Goal: Communication & Community: Answer question/provide support

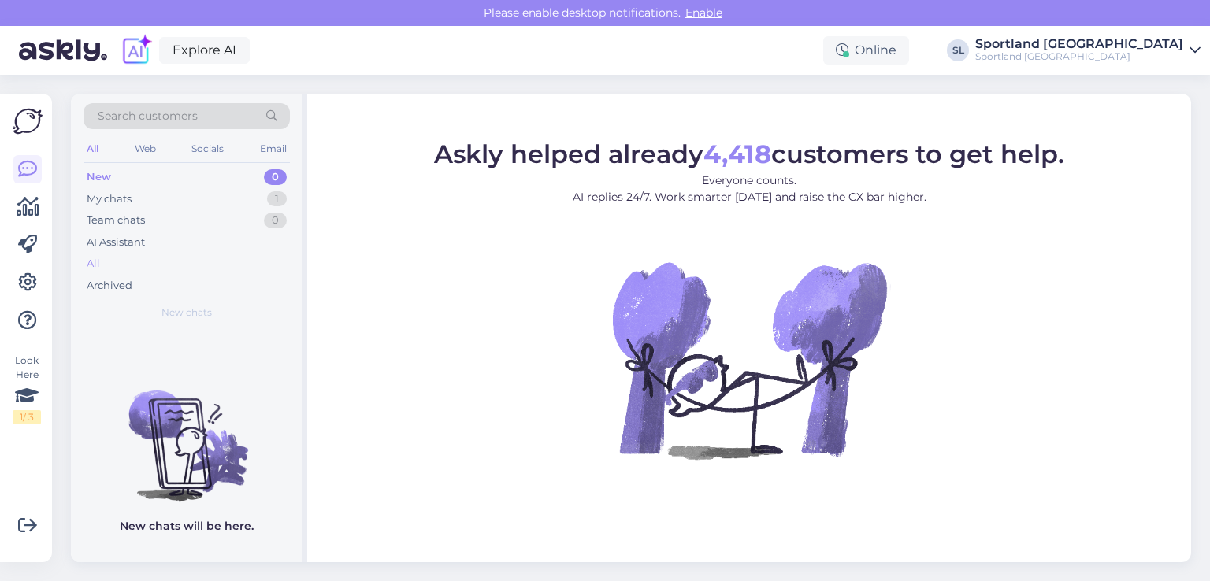
click at [136, 260] on div "All" at bounding box center [187, 264] width 206 height 22
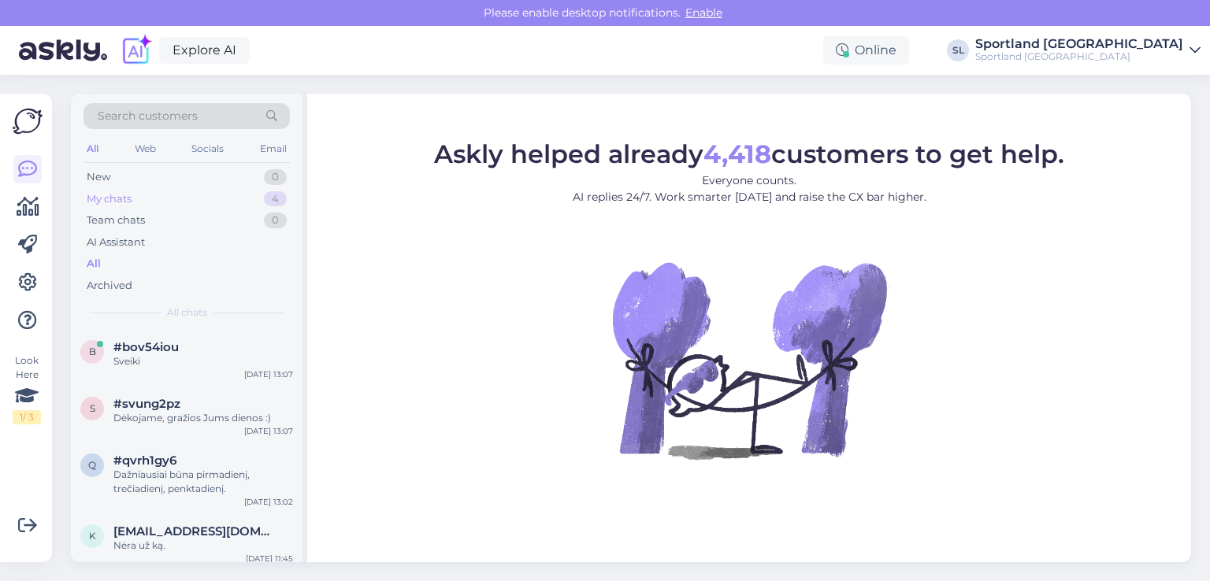
click at [165, 201] on div "My chats 4" at bounding box center [187, 199] width 206 height 22
click at [192, 353] on div "#bov54iou" at bounding box center [203, 347] width 180 height 14
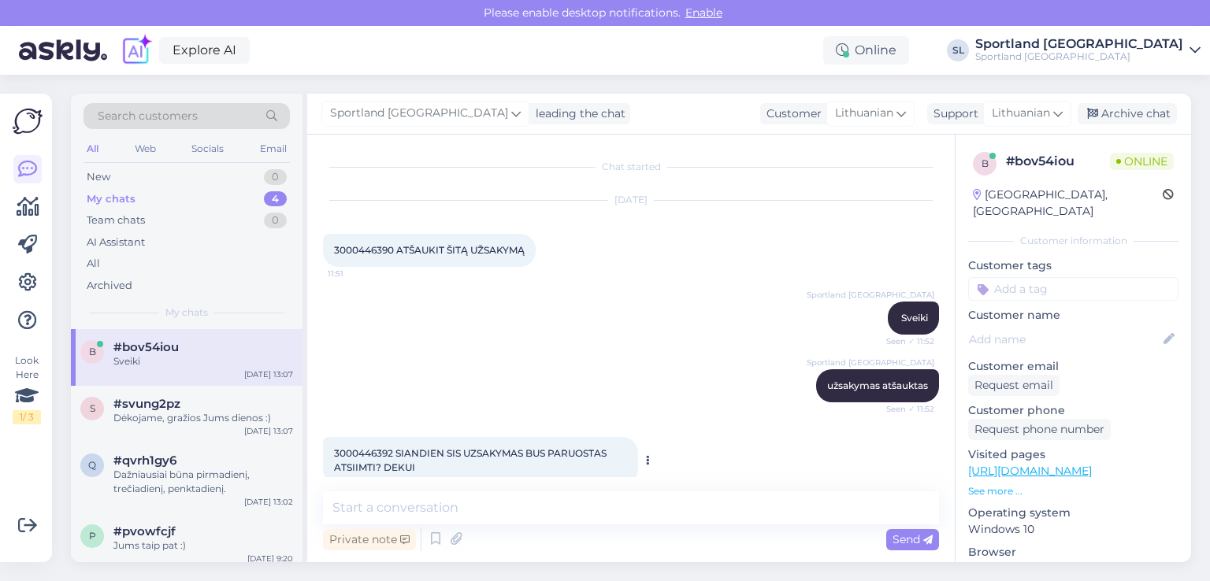
scroll to position [92, 0]
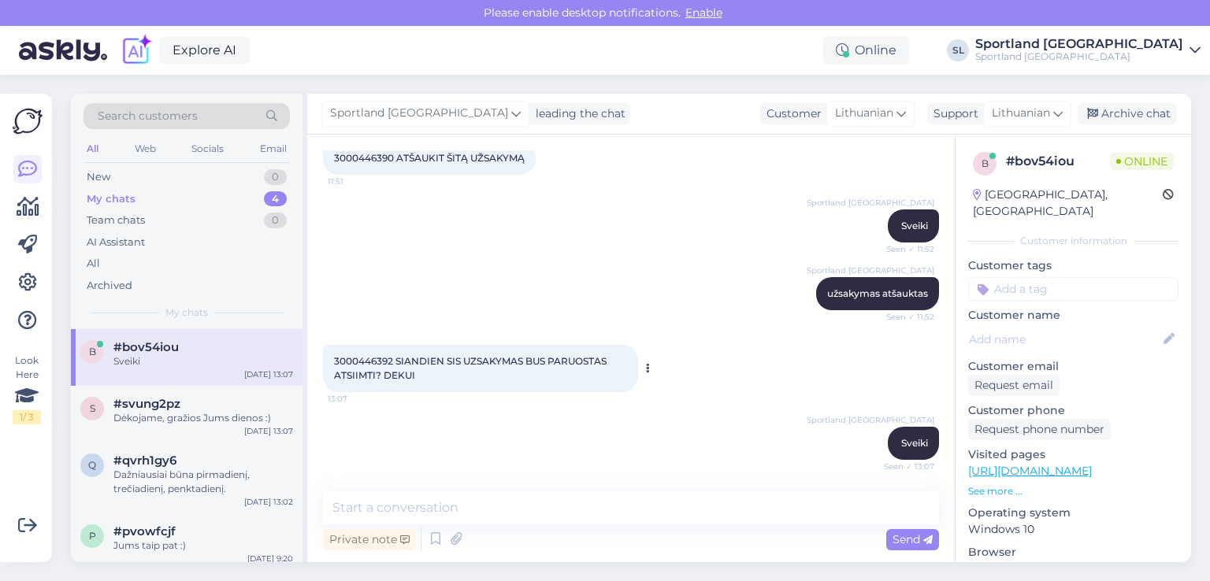
click at [355, 364] on span "3000446392 SIANDIEN SIS UZSAKYMAS BUS PARUOSTAS ATSIIMTI? DEKUI" at bounding box center [471, 368] width 275 height 26
copy span "3000446392"
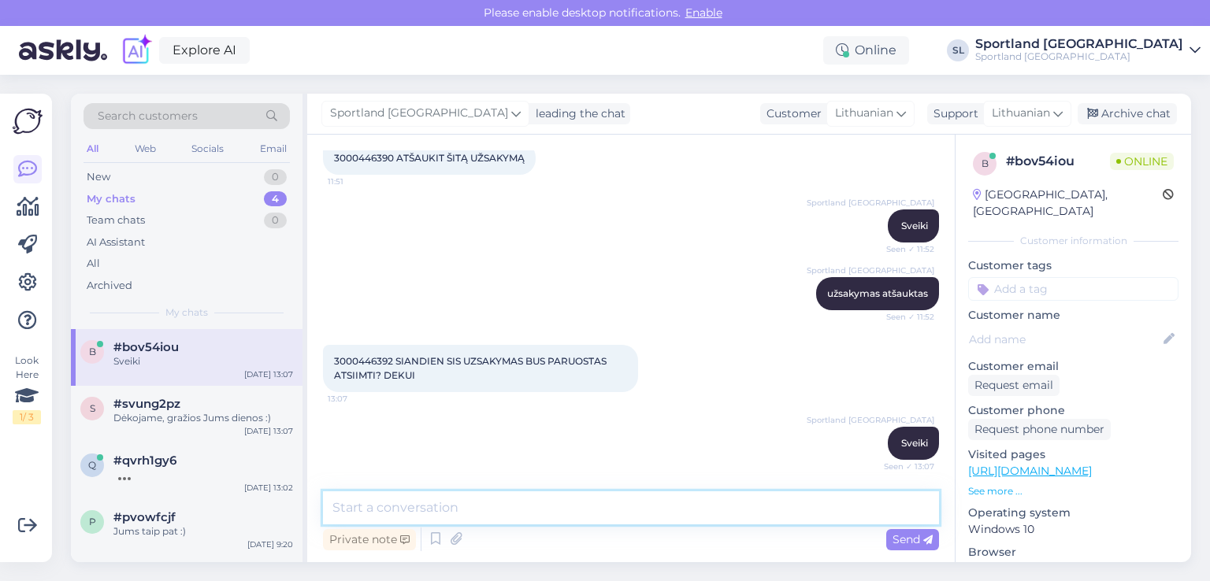
click at [536, 511] on textarea at bounding box center [631, 508] width 616 height 33
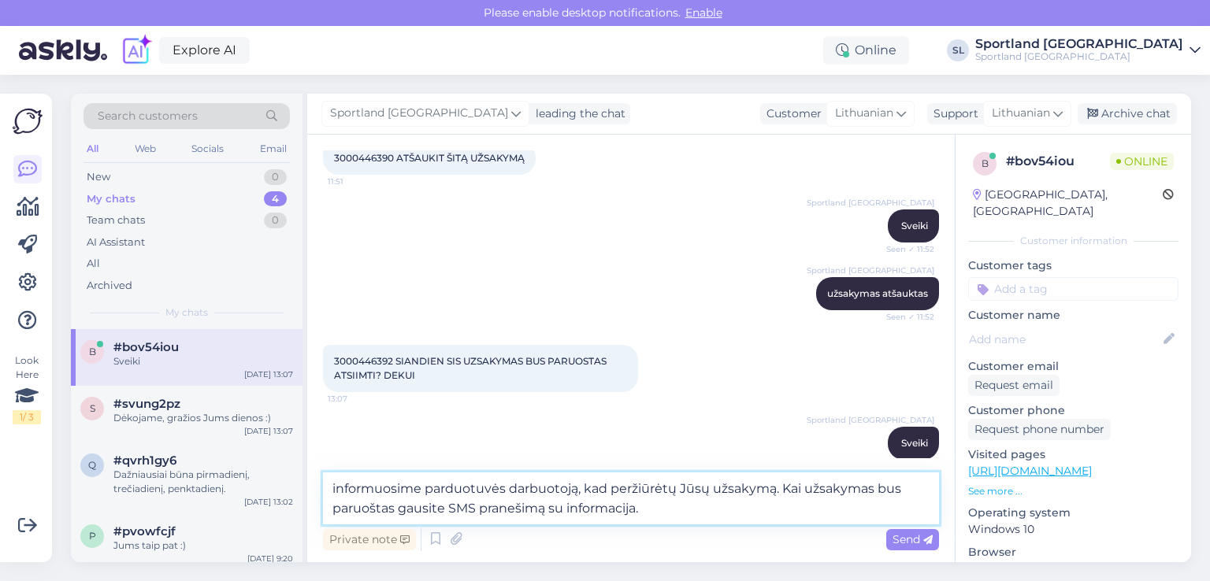
click at [548, 514] on textarea "informuosime parduotuvės darbuotoją, kad peržiūrėtų Jūsų užsakymą. Kai užsakyma…" at bounding box center [631, 499] width 616 height 52
type textarea "informuosime parduotuvės darbuotoją, kad peržiūrėtų Jūsų užsakymą. Kai užsakyma…"
click at [922, 540] on span "Send" at bounding box center [913, 540] width 40 height 14
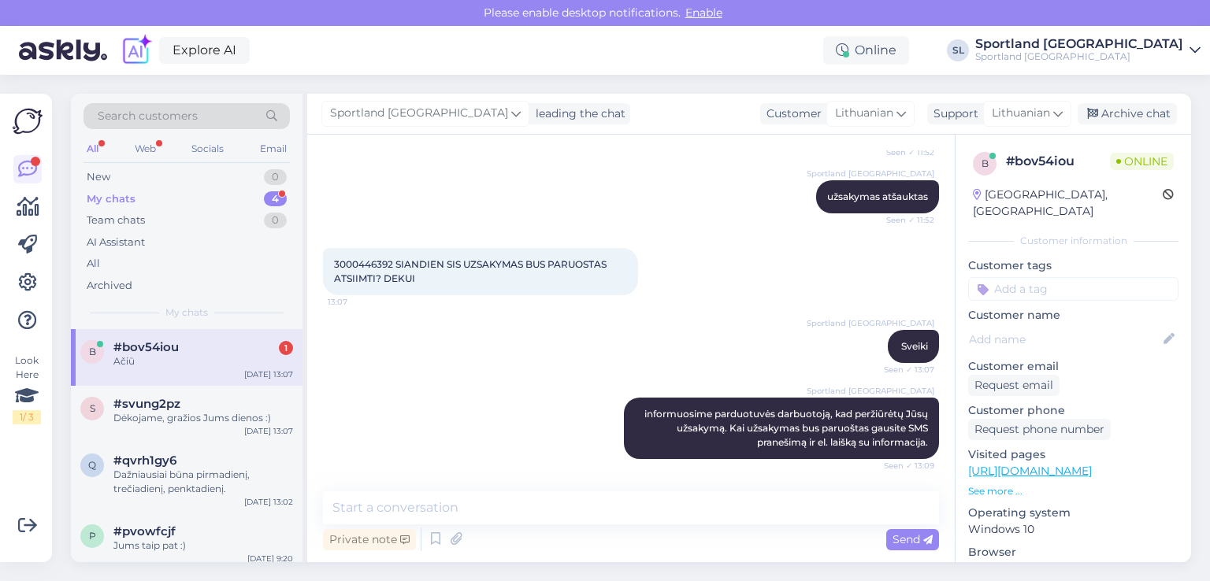
scroll to position [256, 0]
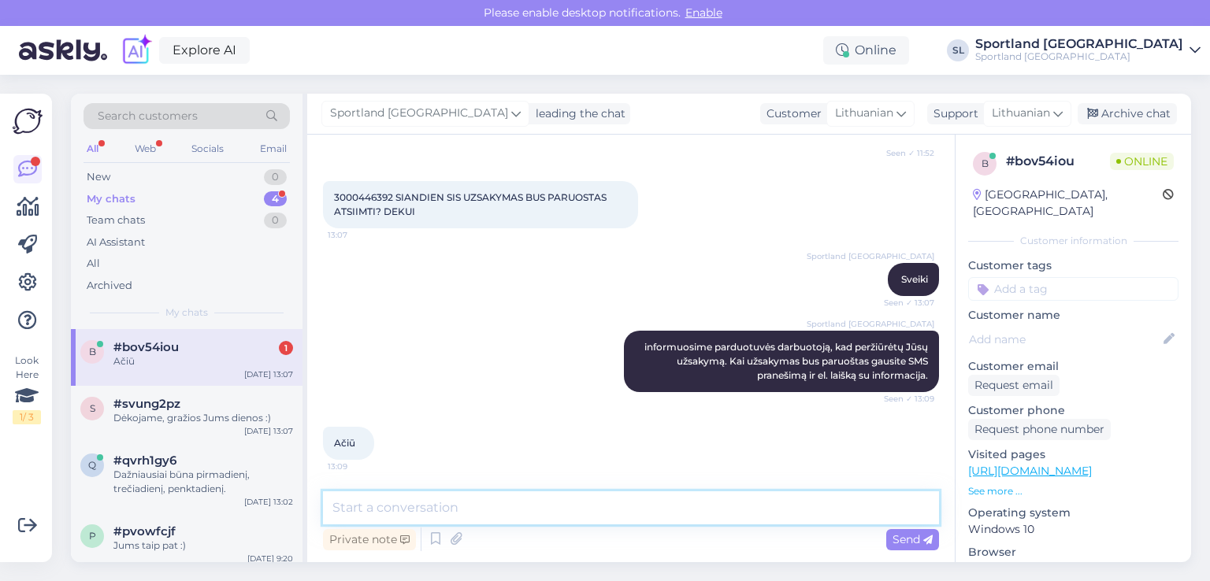
click at [552, 504] on textarea at bounding box center [631, 508] width 616 height 33
type textarea "Jūsų užsakymas paruoštas, galite vykti atsiimti :)"
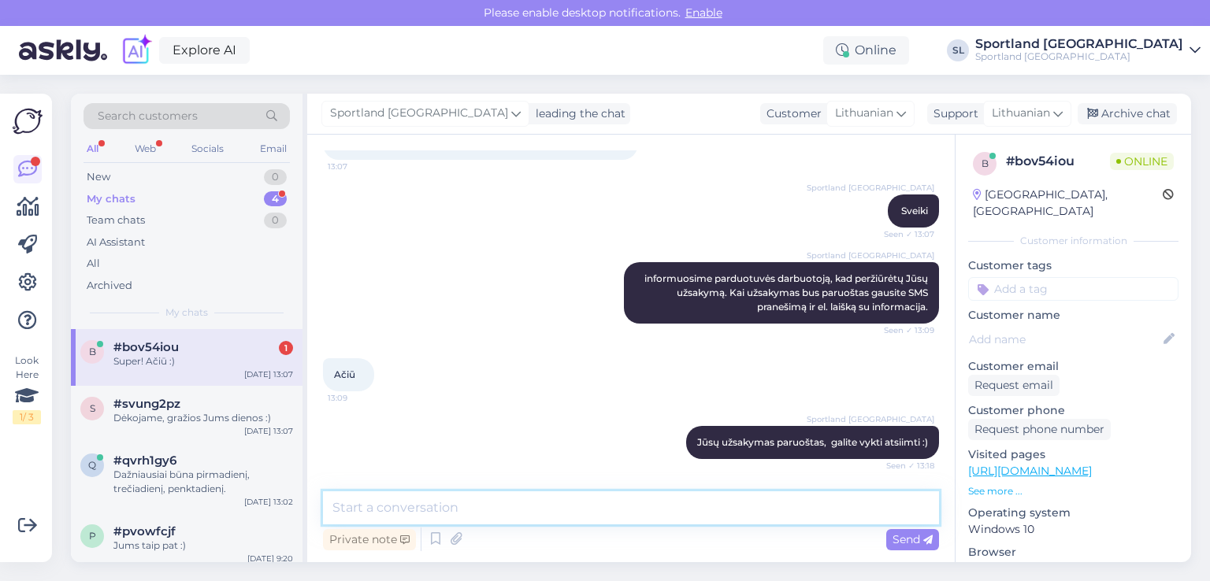
scroll to position [392, 0]
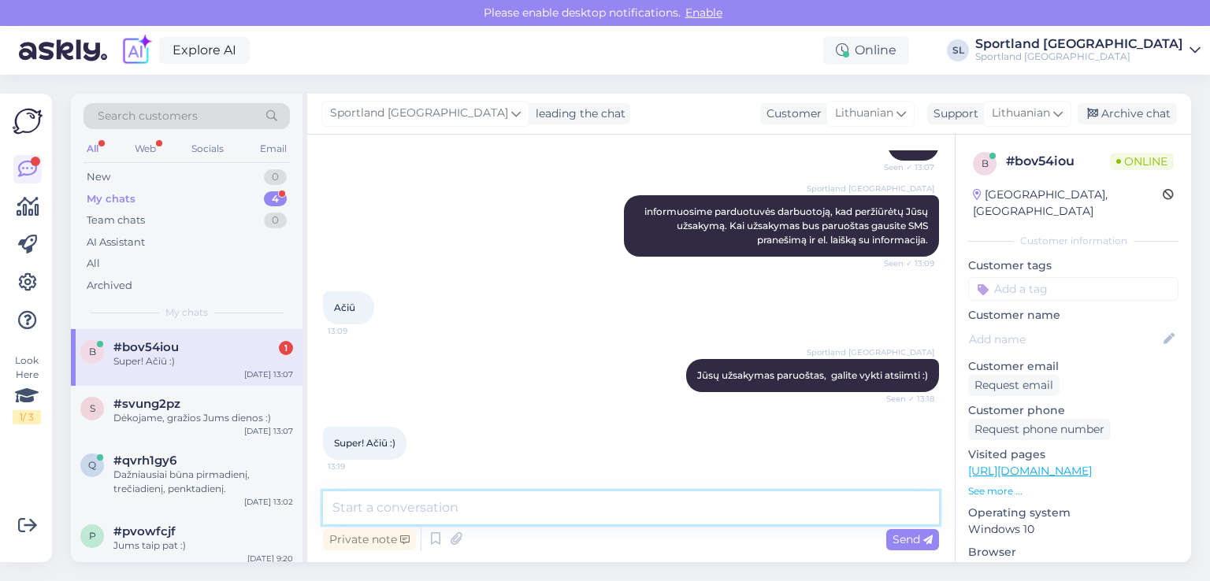
click at [434, 503] on textarea at bounding box center [631, 508] width 616 height 33
type textarea "Gražios dienos :)"
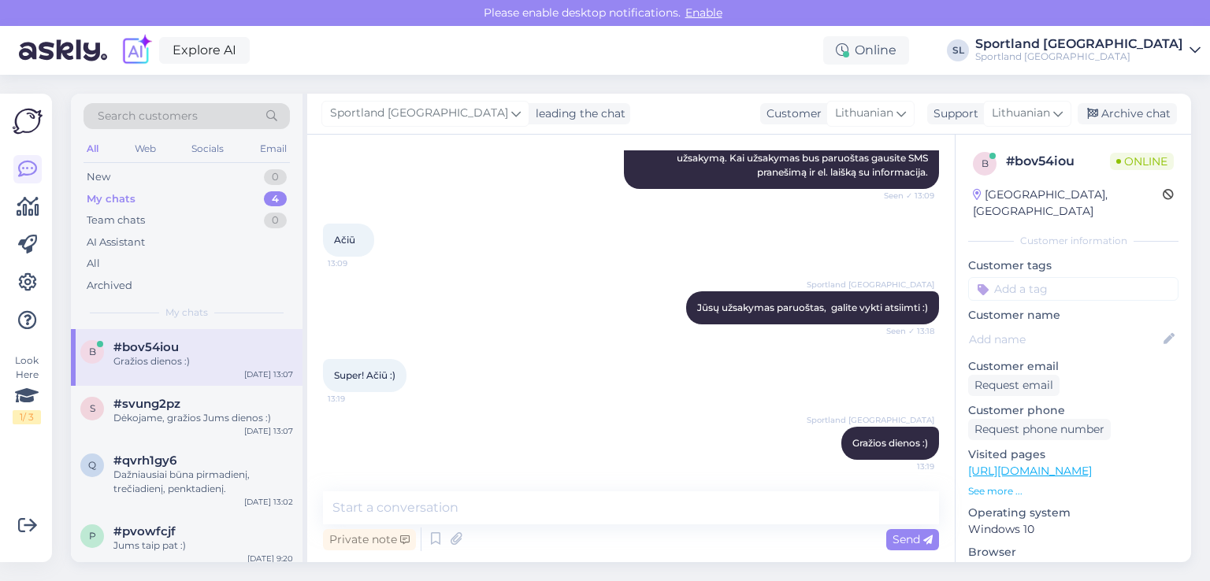
click at [142, 199] on div "My chats 4" at bounding box center [187, 199] width 206 height 22
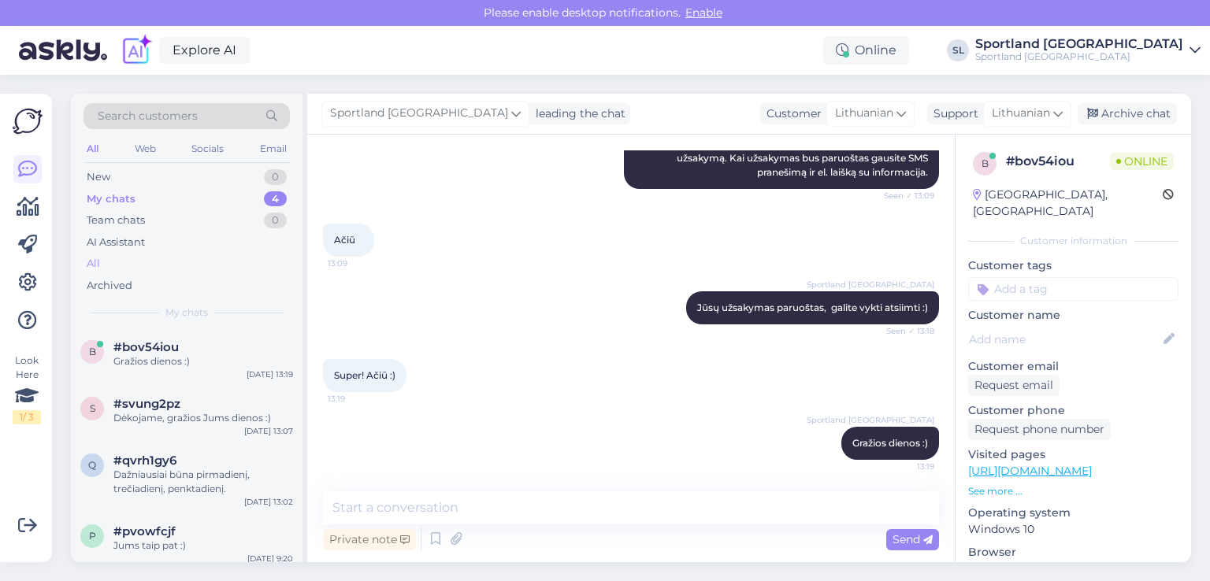
click at [144, 264] on div "All" at bounding box center [187, 264] width 206 height 22
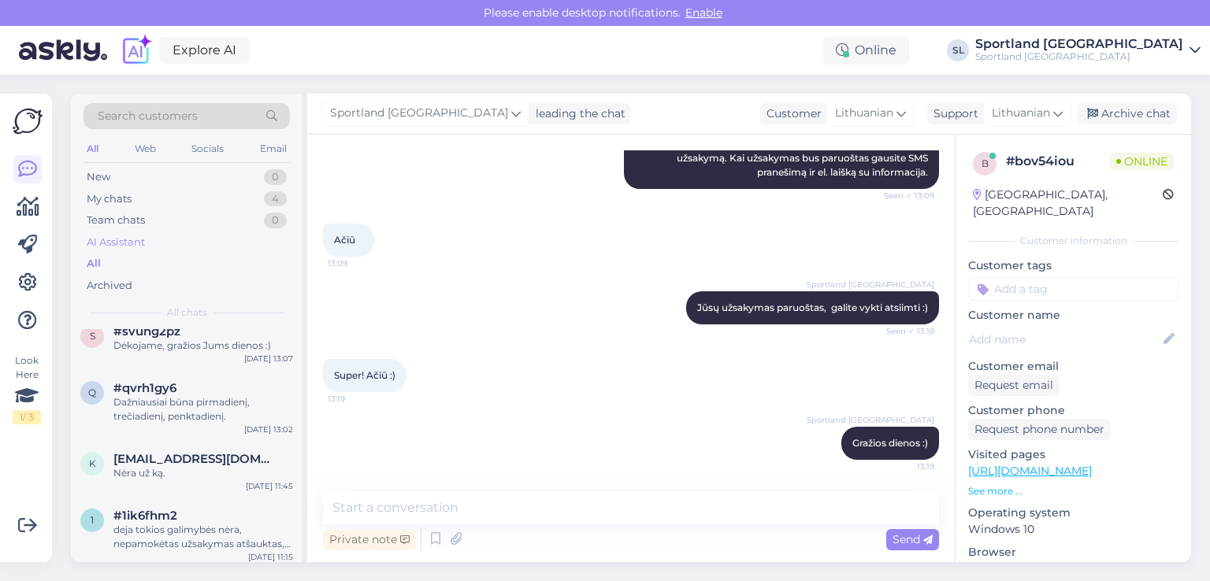
scroll to position [0, 0]
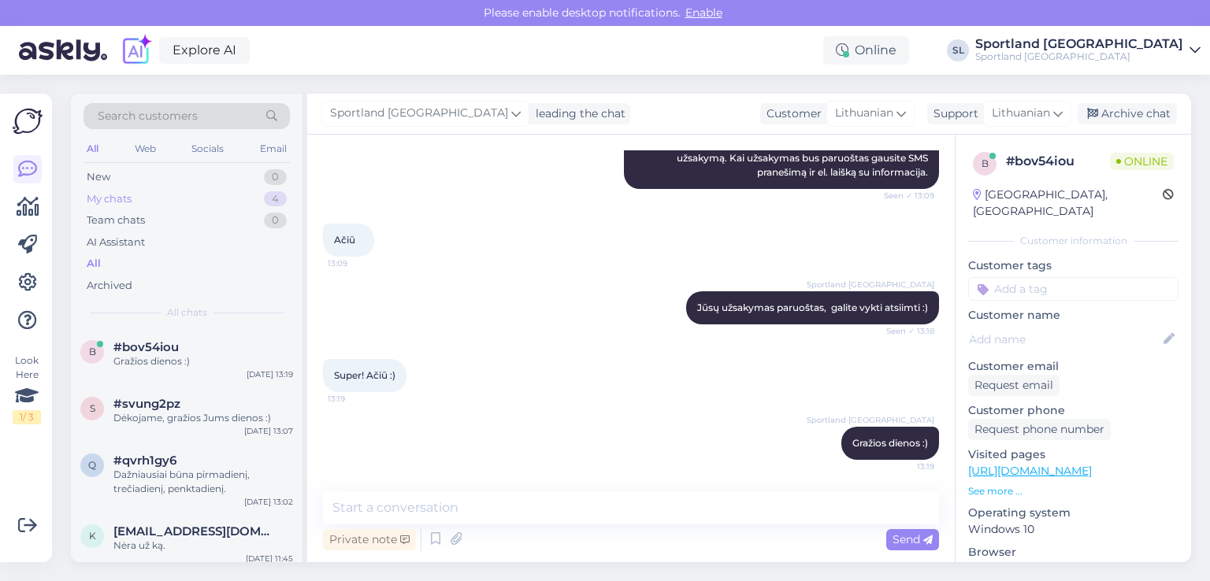
click at [137, 196] on div "My chats 4" at bounding box center [187, 199] width 206 height 22
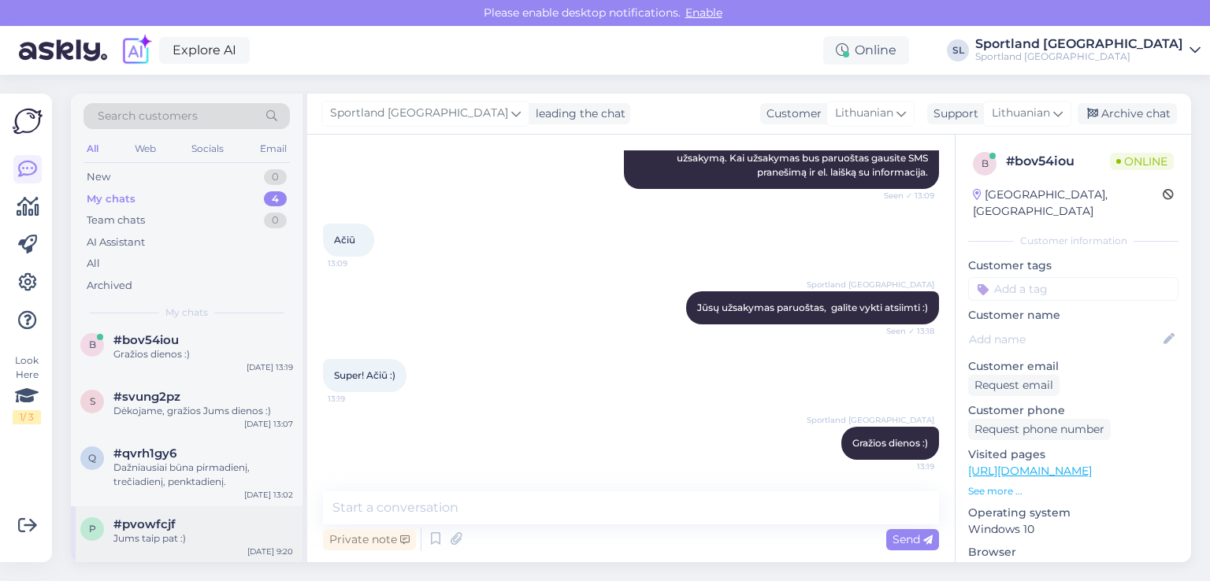
click at [205, 538] on div "Jums taip pat :)" at bounding box center [203, 539] width 180 height 14
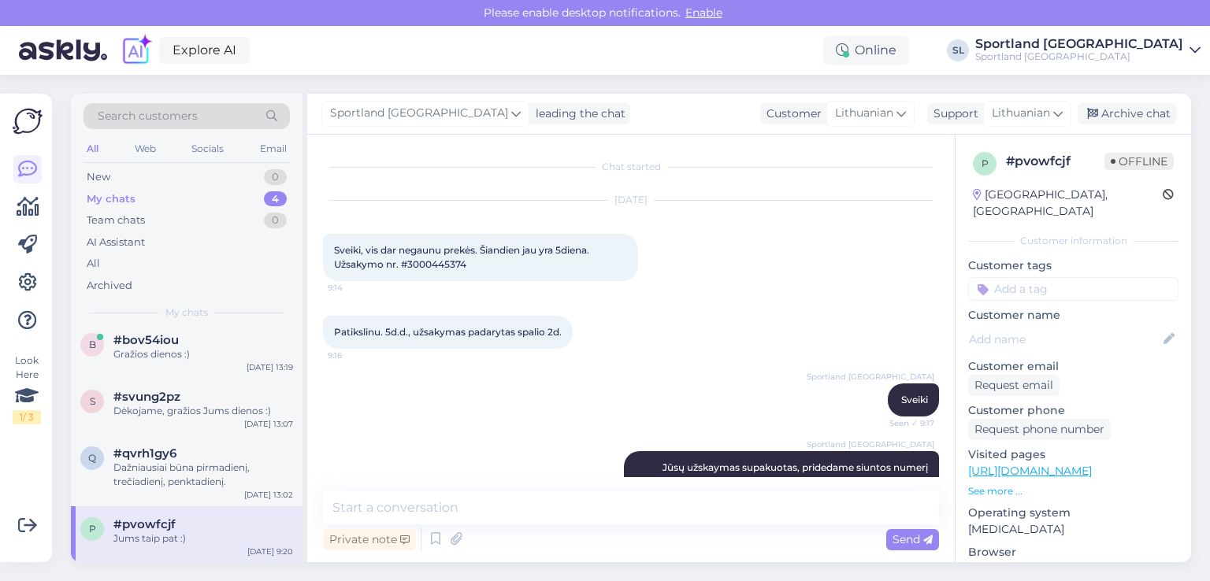
scroll to position [325, 0]
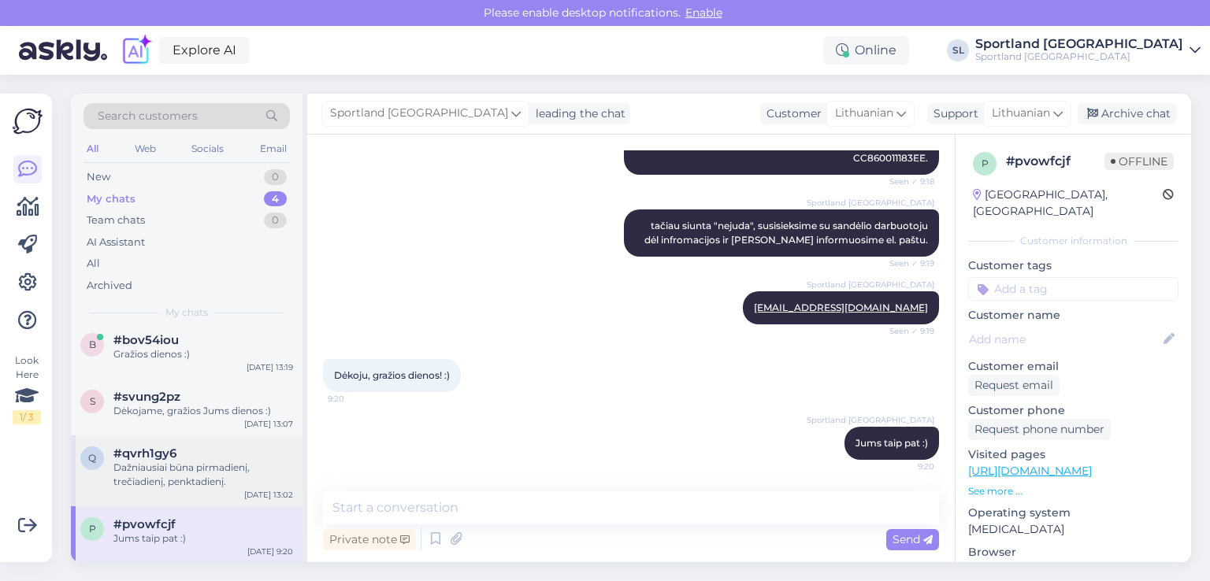
click at [184, 461] on div "Dažniausiai būna pirmadienį, trečiadienį, penktadienį." at bounding box center [203, 475] width 180 height 28
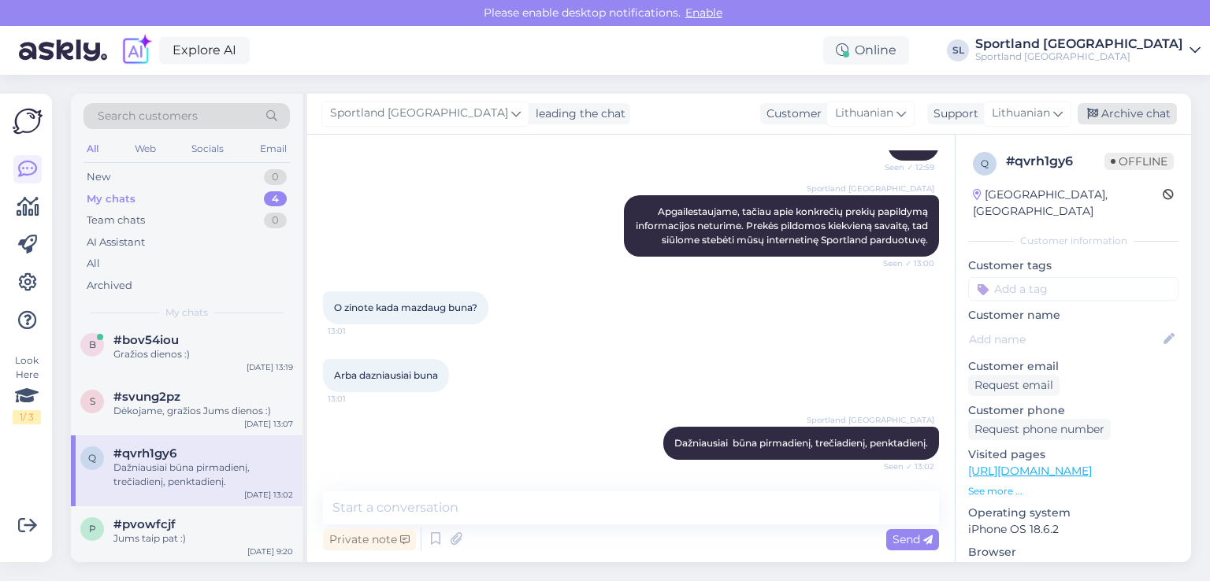
click at [1093, 117] on icon at bounding box center [1092, 114] width 11 height 11
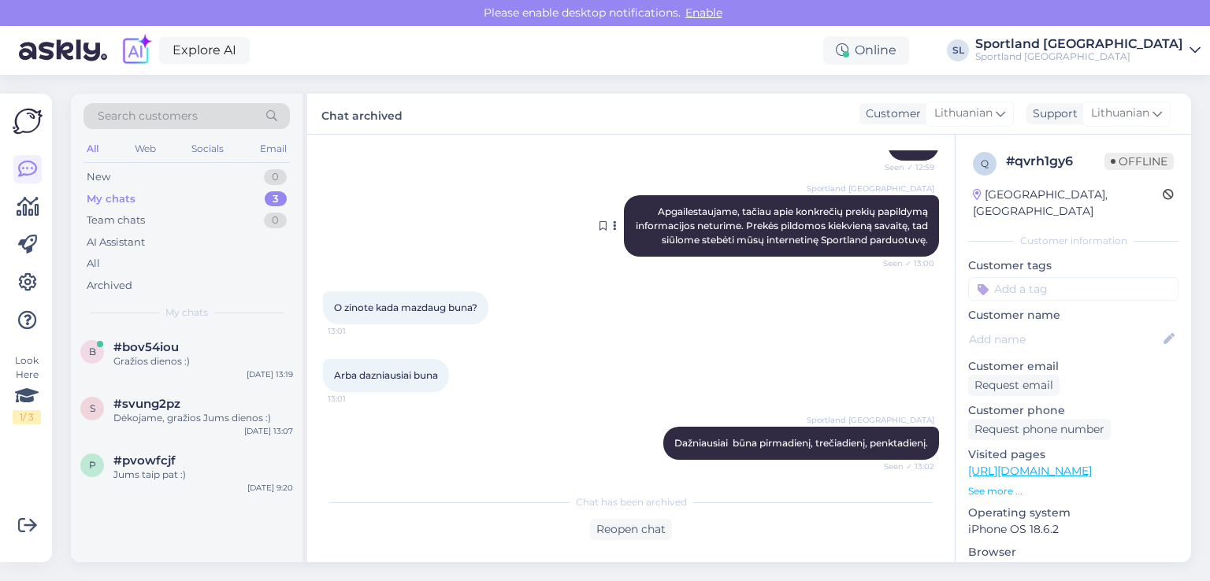
scroll to position [0, 0]
click at [183, 426] on div "s #svung2pz Dėkojame, gražios Jums dienos :) Oct 9 13:07" at bounding box center [187, 414] width 232 height 57
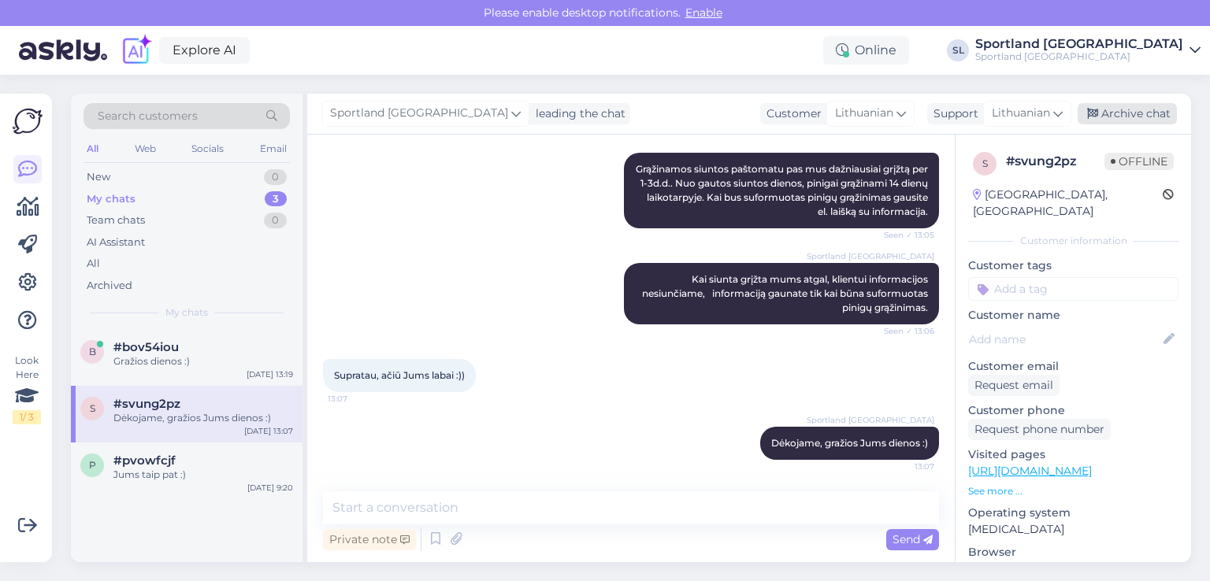
click at [1111, 114] on div "Archive chat" at bounding box center [1127, 113] width 99 height 21
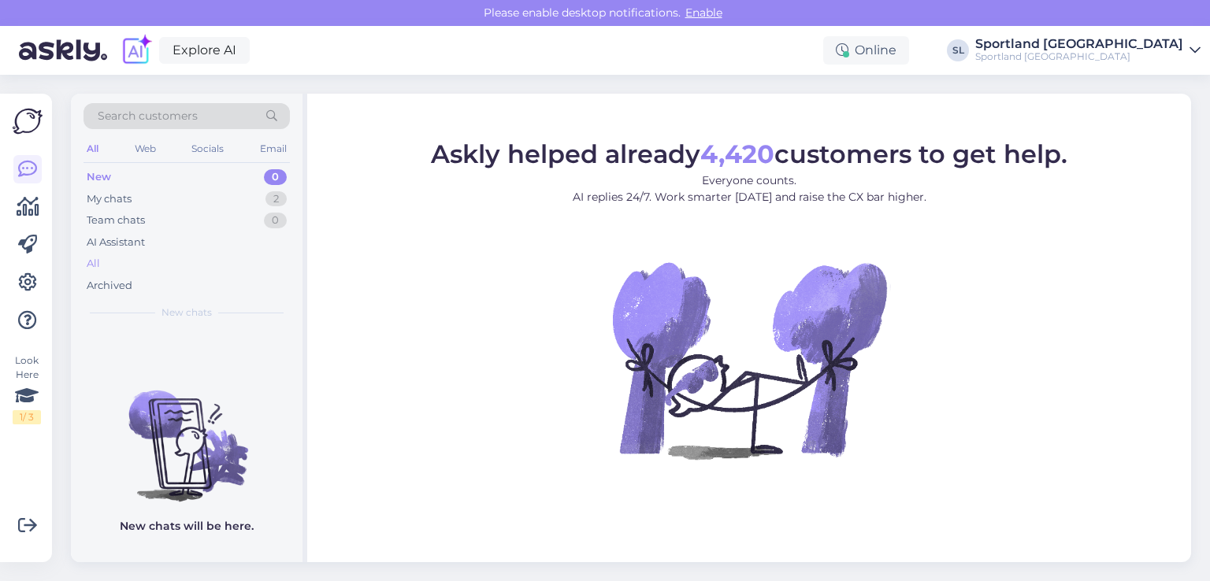
click at [101, 266] on div "All" at bounding box center [187, 264] width 206 height 22
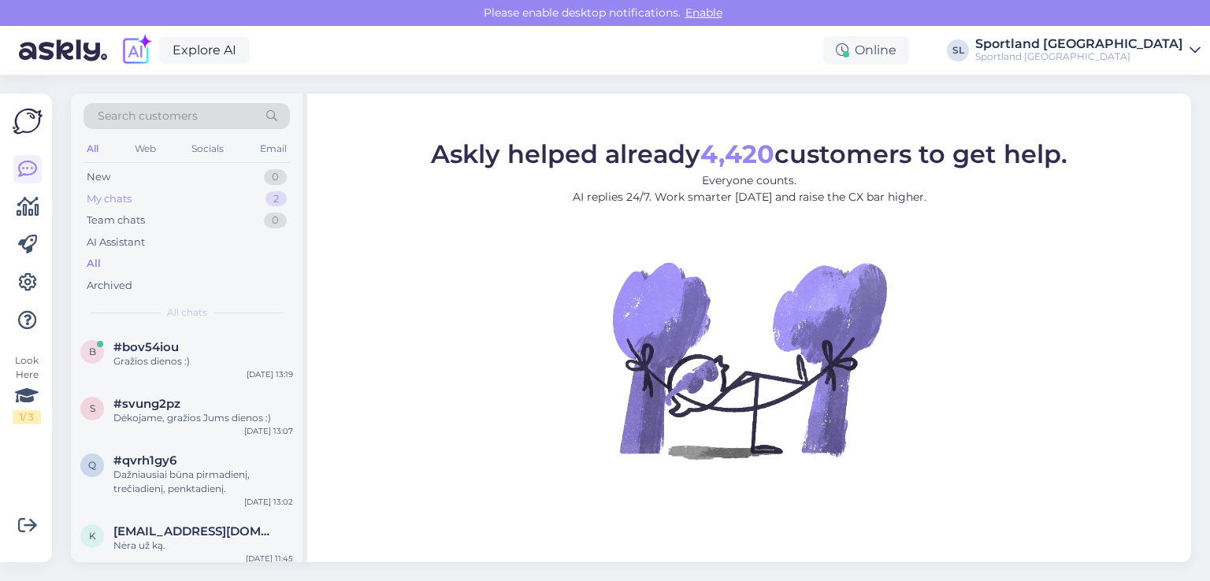
click at [173, 188] on div "My chats 2" at bounding box center [187, 199] width 206 height 22
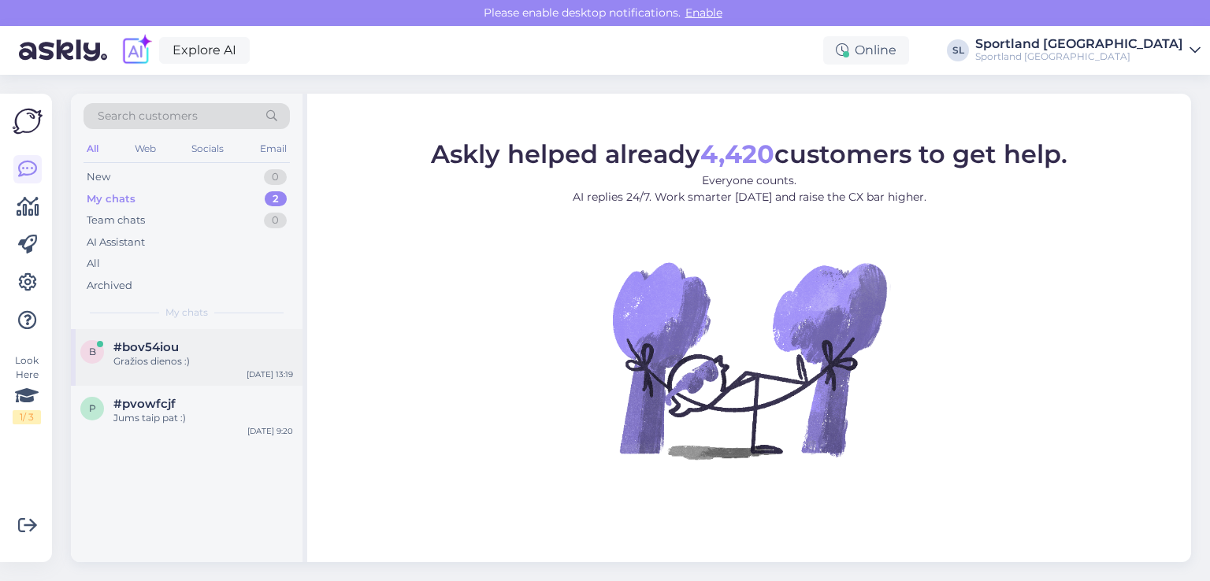
click at [180, 344] on div "#bov54iou" at bounding box center [203, 347] width 180 height 14
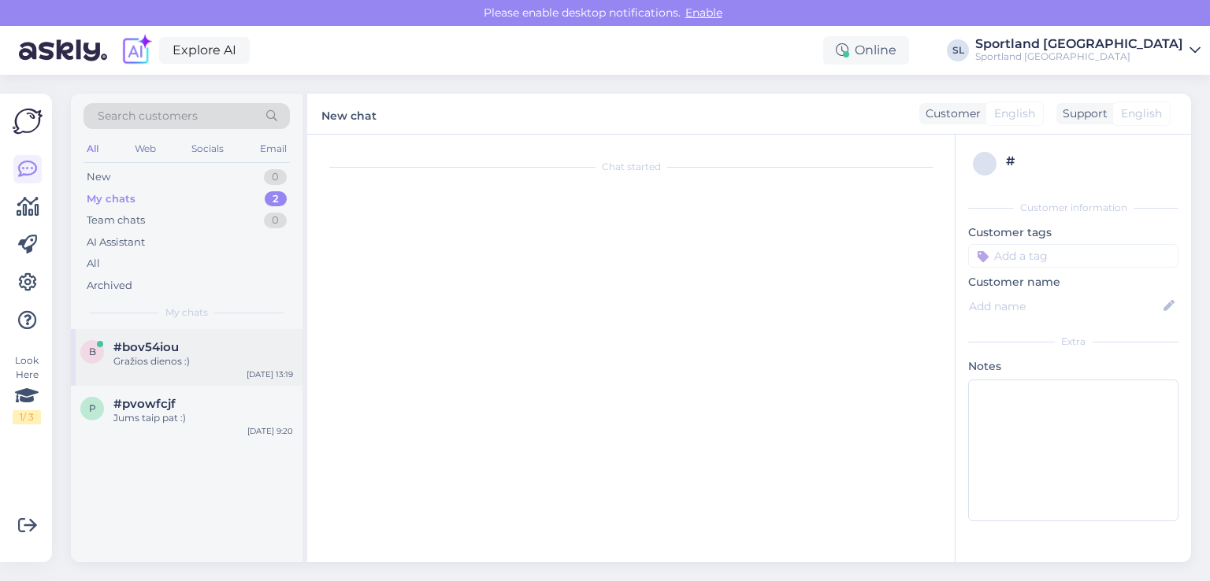
scroll to position [460, 0]
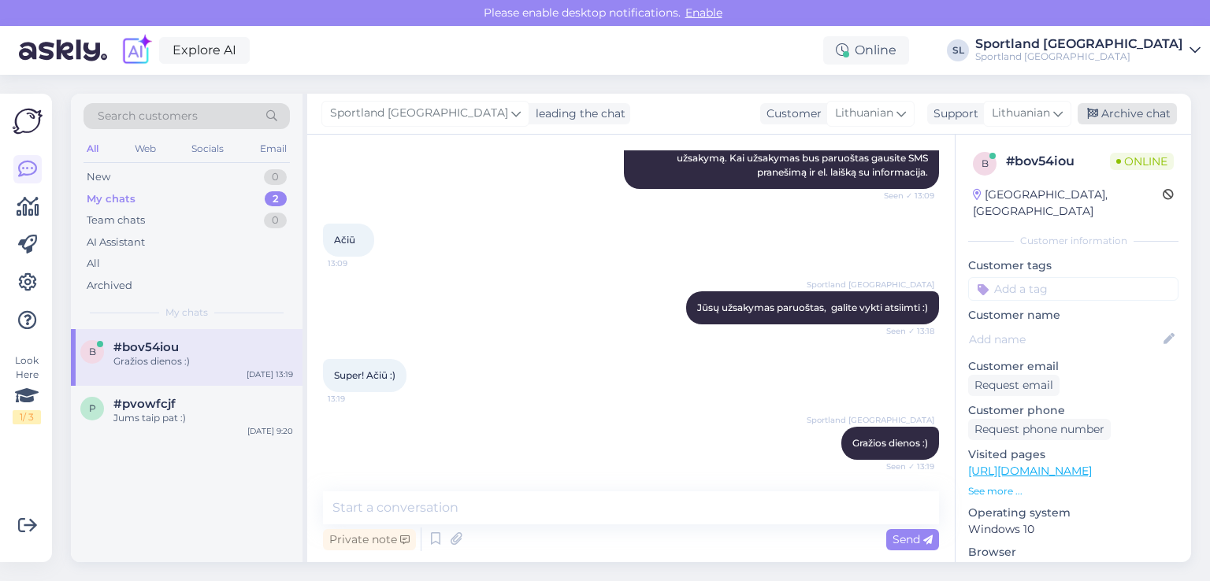
click at [1109, 110] on div "Archive chat" at bounding box center [1127, 113] width 99 height 21
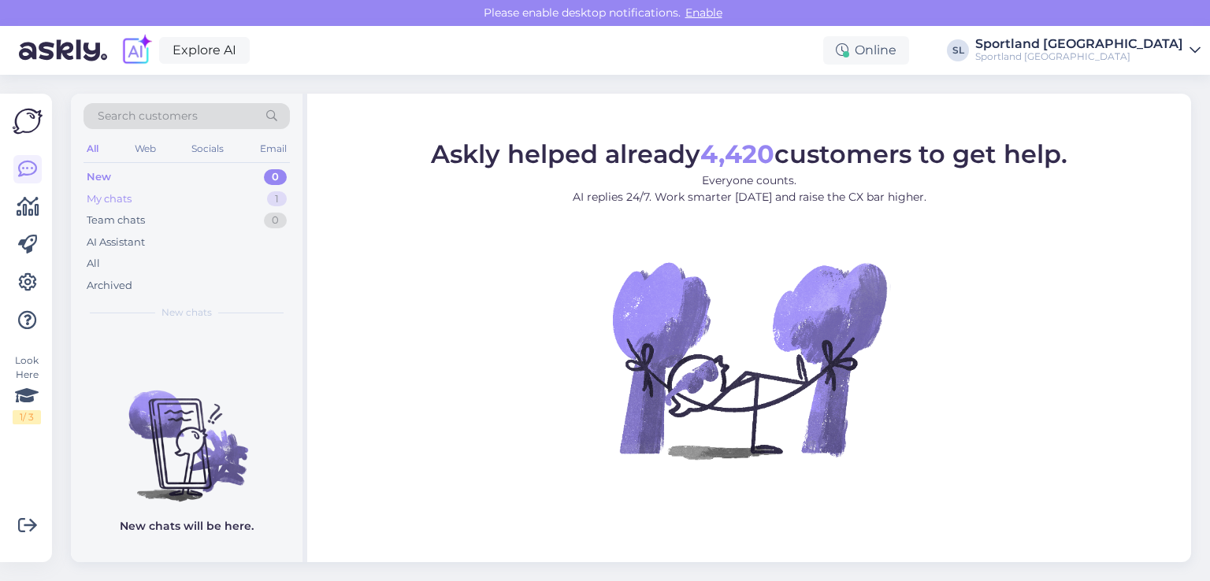
click at [143, 204] on div "My chats 1" at bounding box center [187, 199] width 206 height 22
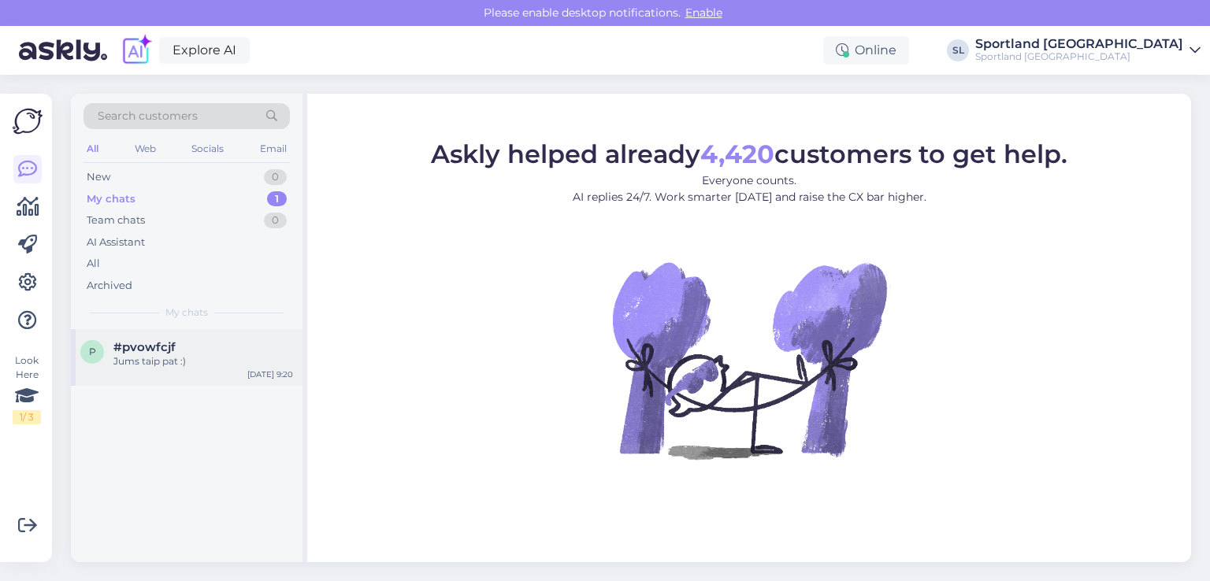
click at [161, 365] on div "Jums taip pat :)" at bounding box center [203, 362] width 180 height 14
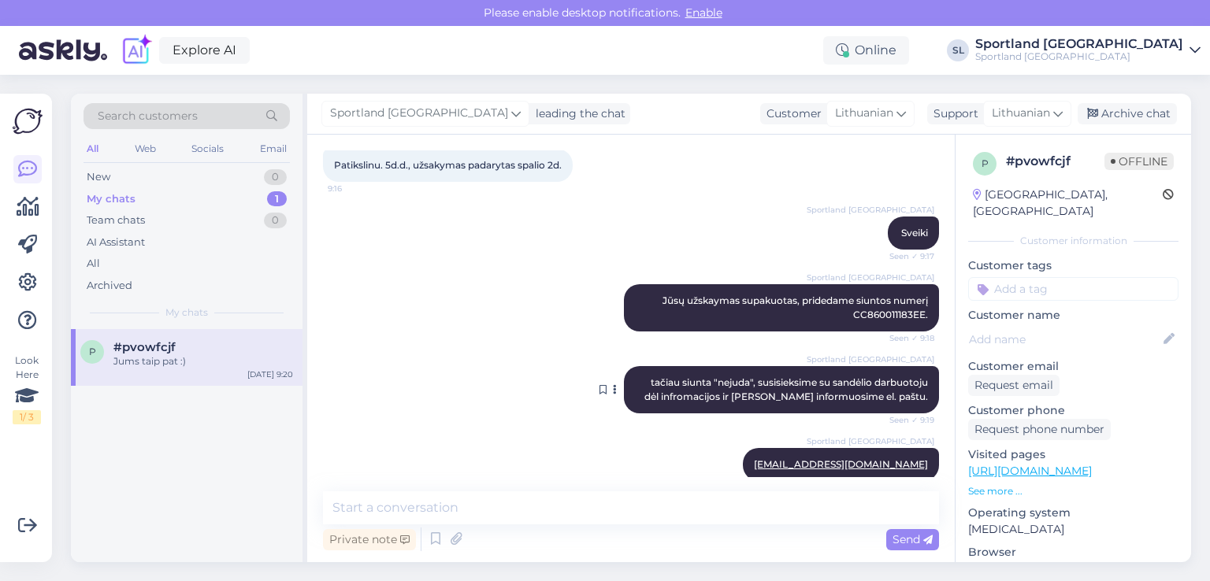
scroll to position [167, 0]
click at [856, 317] on span "Jūsų užskaymas supakuotas, pridedame siuntos numerį CC860011183EE." at bounding box center [797, 308] width 268 height 26
copy span "CC860011183EE"
click at [553, 417] on div "Sportland Lithuania tačiau siunta "nejuda", susisieksime su sandėlio darbuotoju…" at bounding box center [631, 390] width 616 height 82
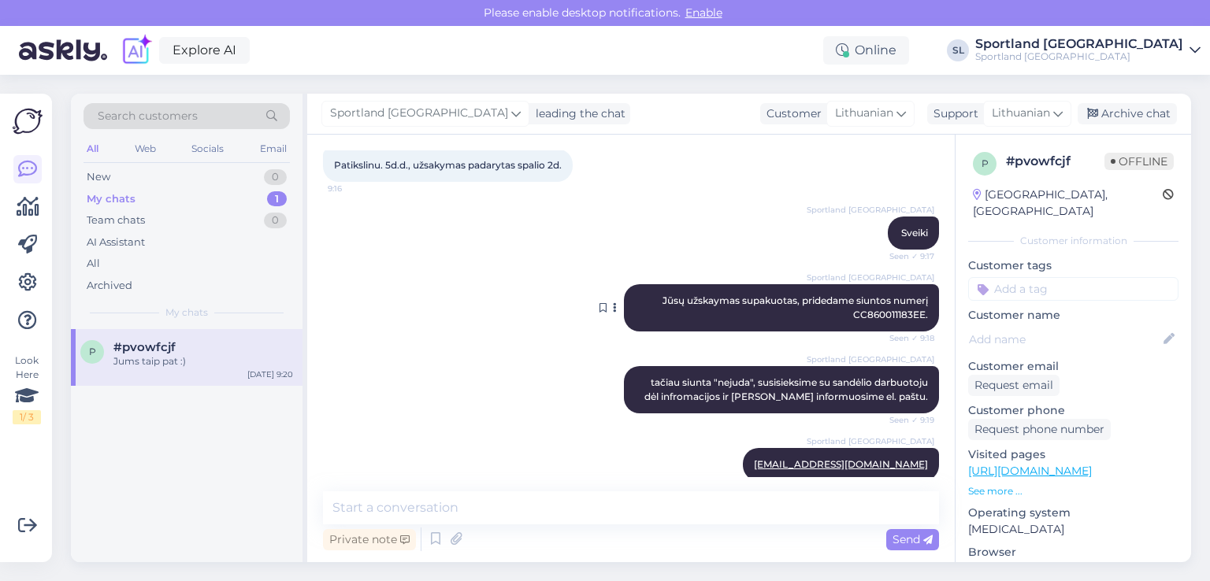
click at [867, 315] on span "Jūsų užskaymas supakuotas, pridedame siuntos numerį CC860011183EE." at bounding box center [797, 308] width 268 height 26
copy span "CC860011183EE"
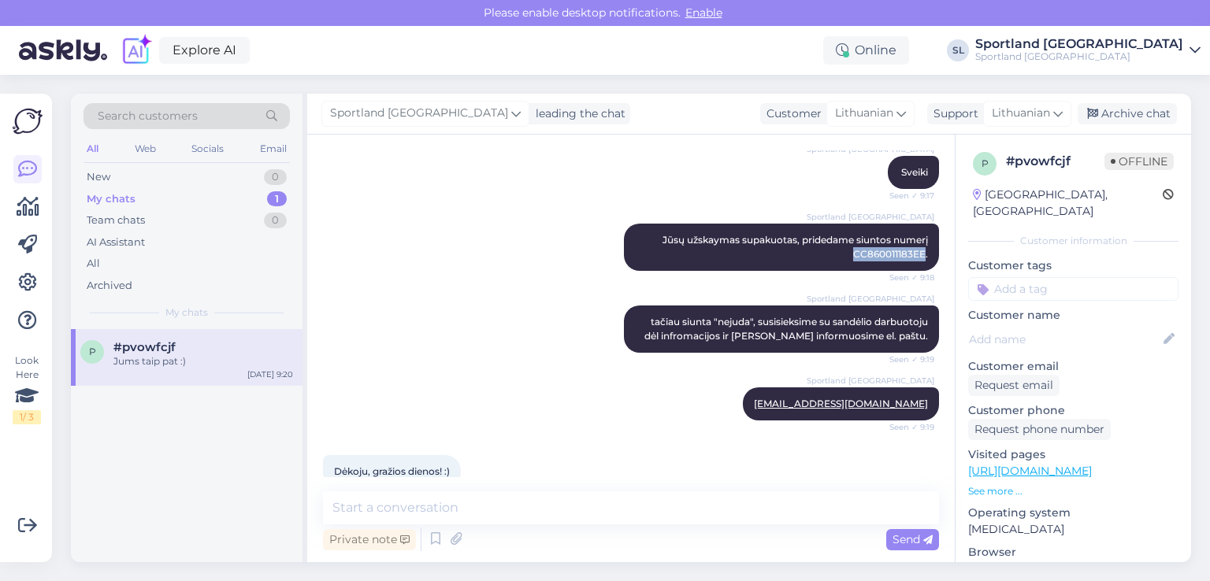
scroll to position [9, 0]
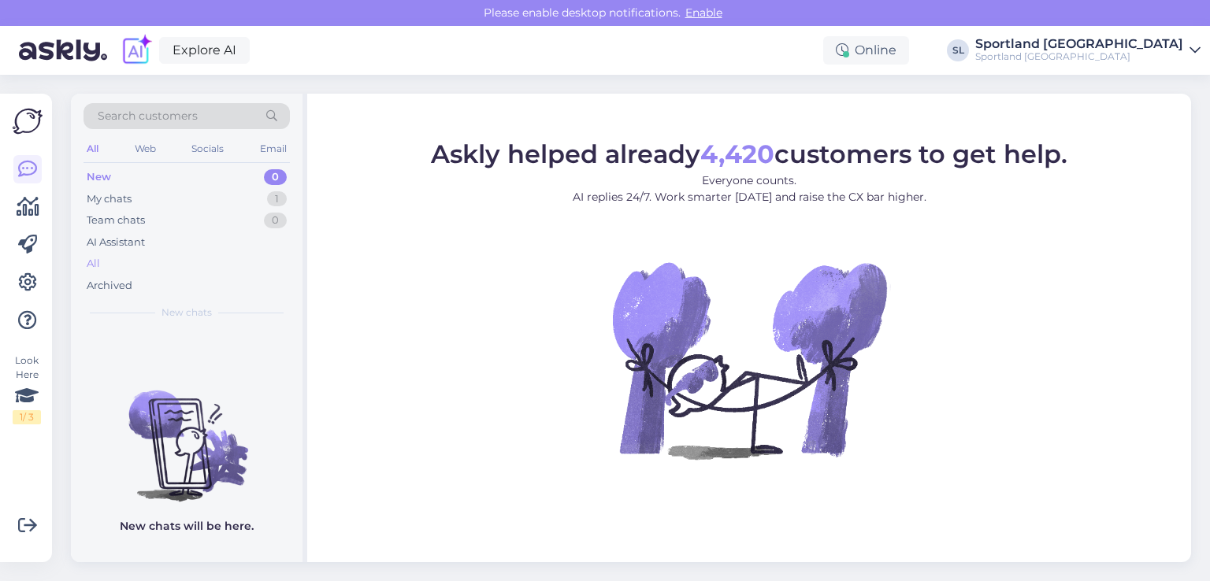
click at [129, 263] on div "All" at bounding box center [187, 264] width 206 height 22
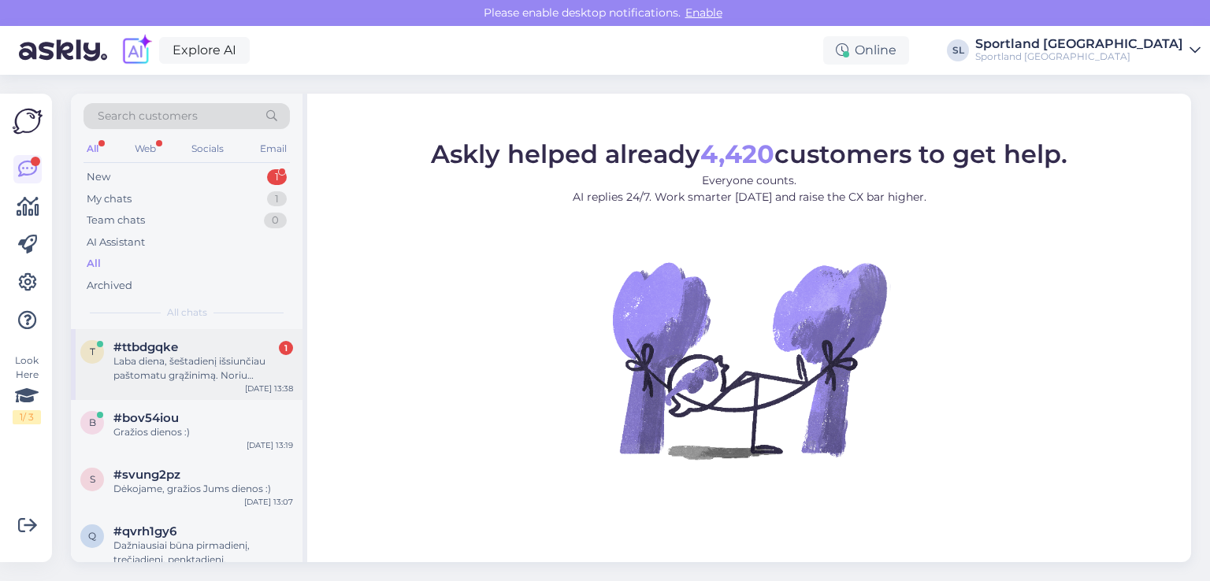
click at [140, 384] on div "t #ttbdgqke 1 Laba diena, šeštadienį išsiunčiau paštomatu grąžinimą. Noriu pasi…" at bounding box center [187, 364] width 232 height 71
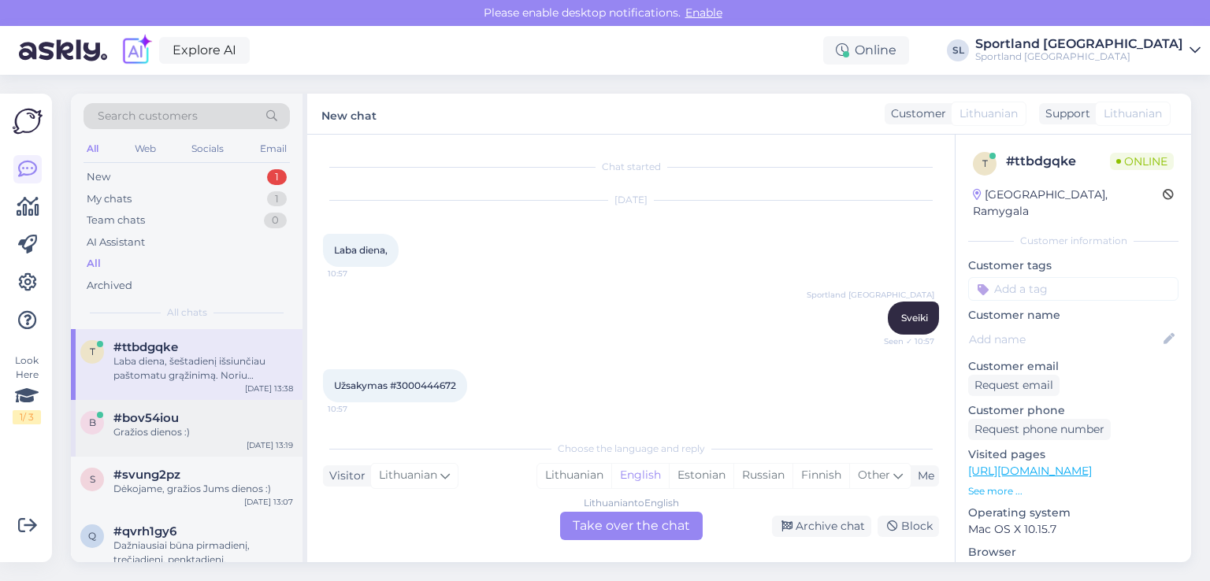
scroll to position [676, 0]
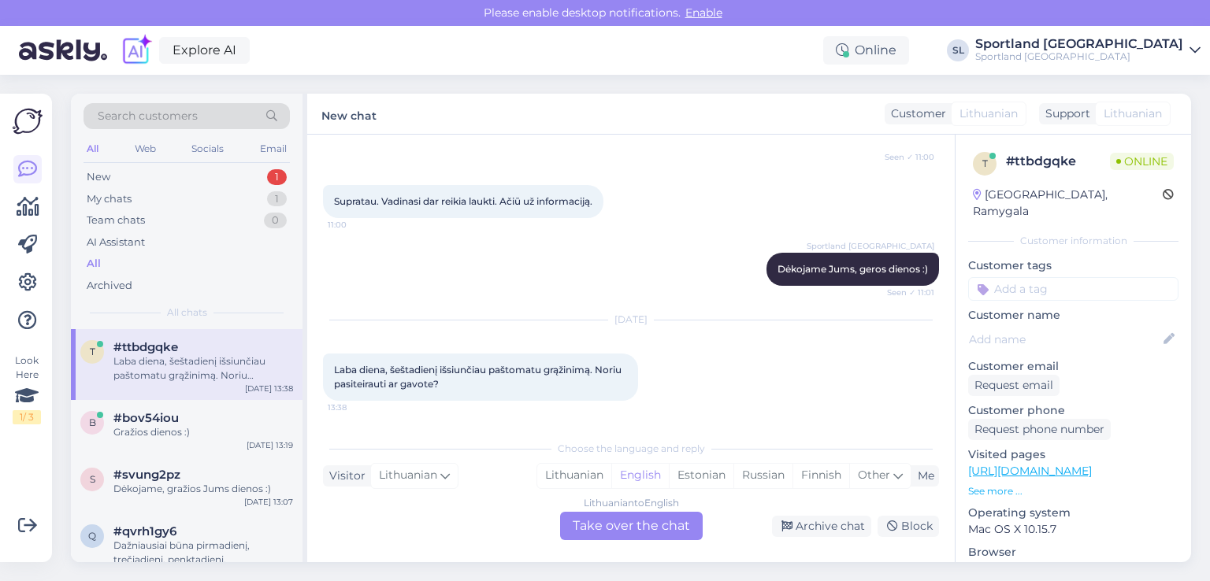
drag, startPoint x: 587, startPoint y: 479, endPoint x: 590, endPoint y: 492, distance: 13.8
click at [586, 479] on div "Lithuanian" at bounding box center [574, 476] width 74 height 24
click at [602, 528] on div "Lithuanian to Lithuanian Take over the chat" at bounding box center [631, 526] width 143 height 28
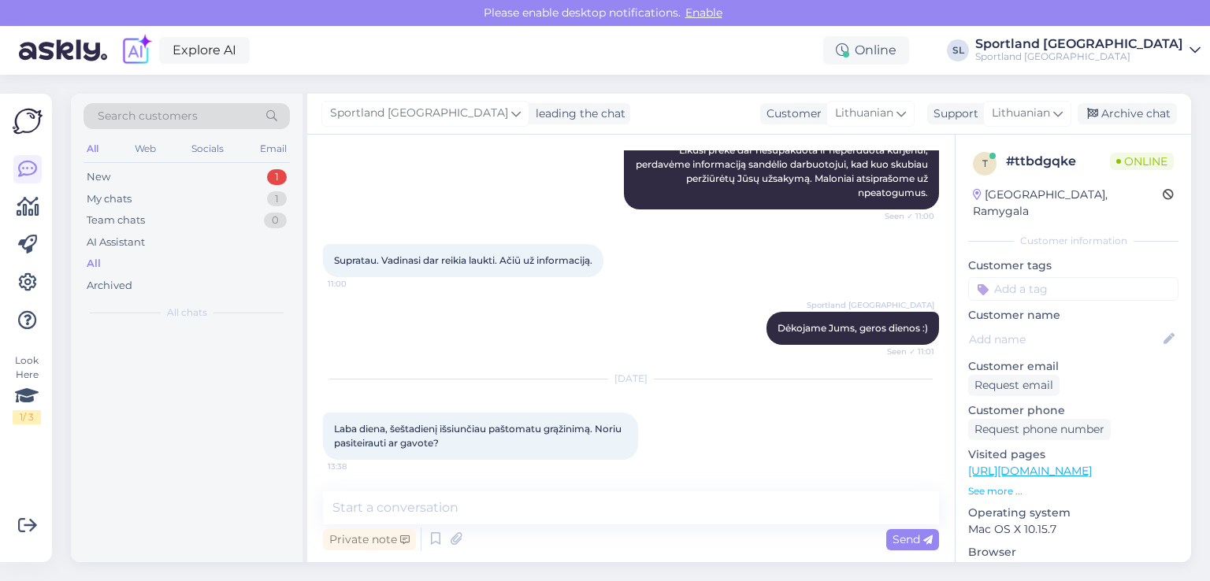
scroll to position [618, 0]
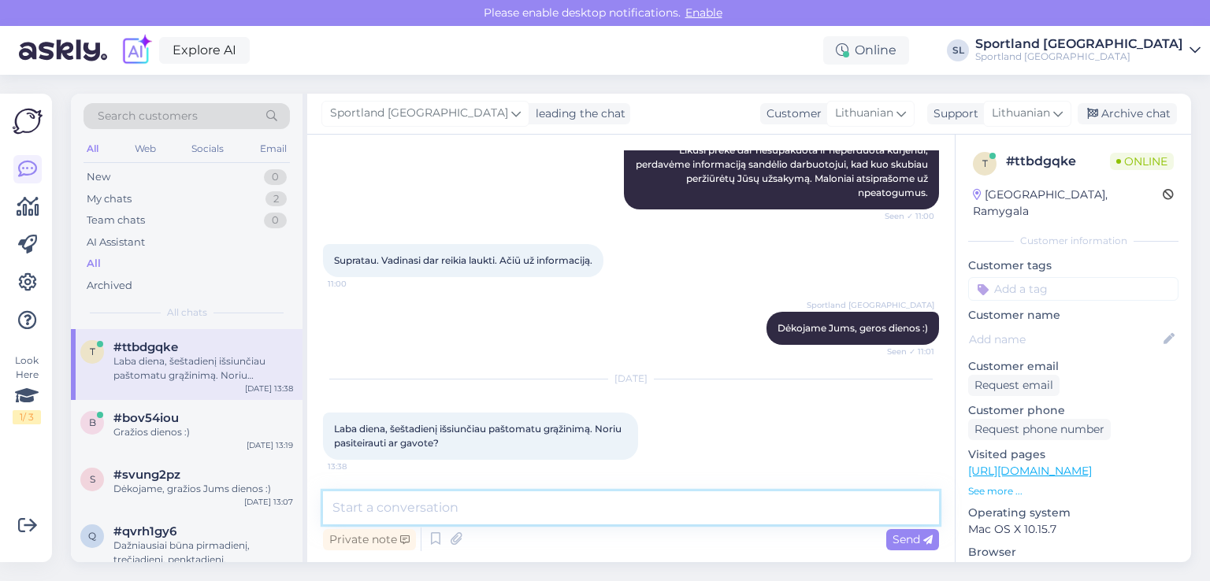
click at [574, 499] on textarea at bounding box center [631, 508] width 616 height 33
type textarea "Sveiki"
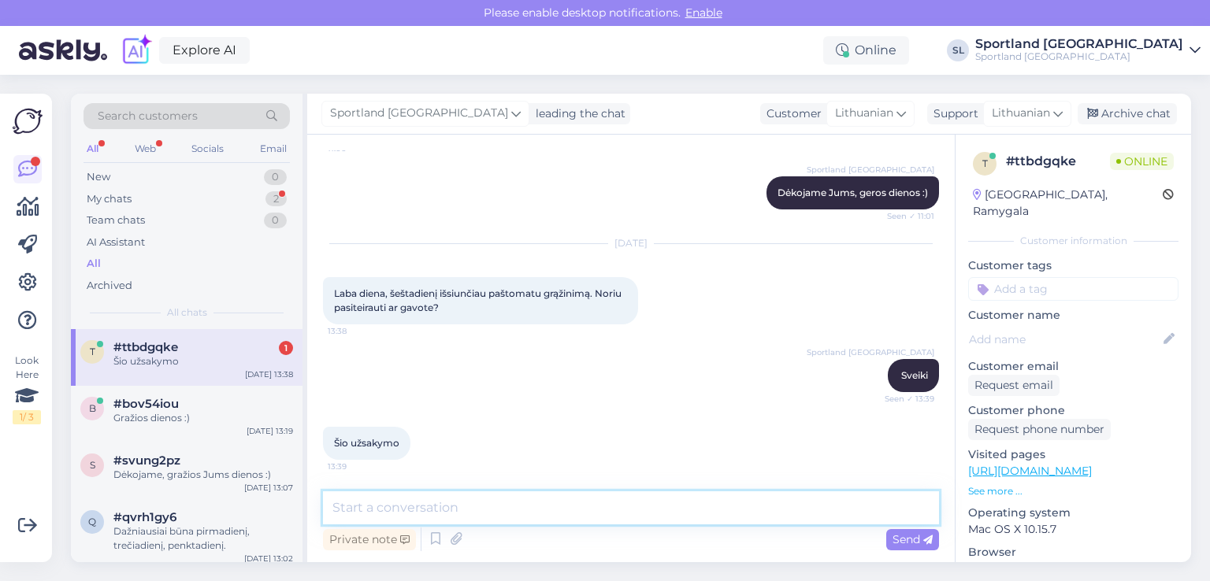
scroll to position [820, 0]
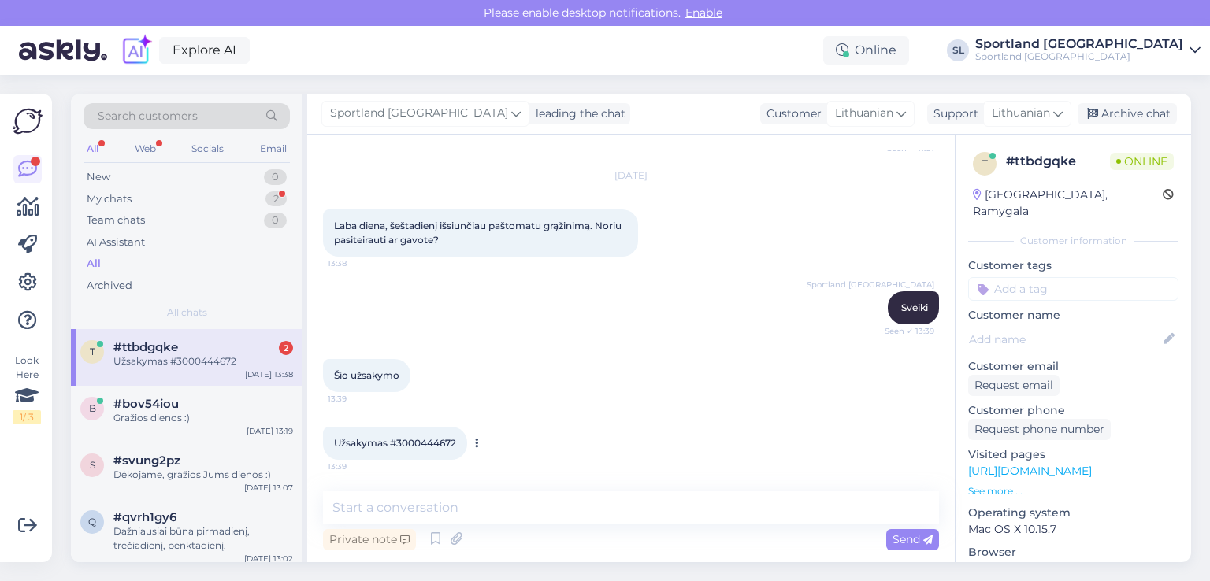
click at [434, 445] on span "Užsakymas #3000444672" at bounding box center [395, 443] width 122 height 12
copy span "3000444672"
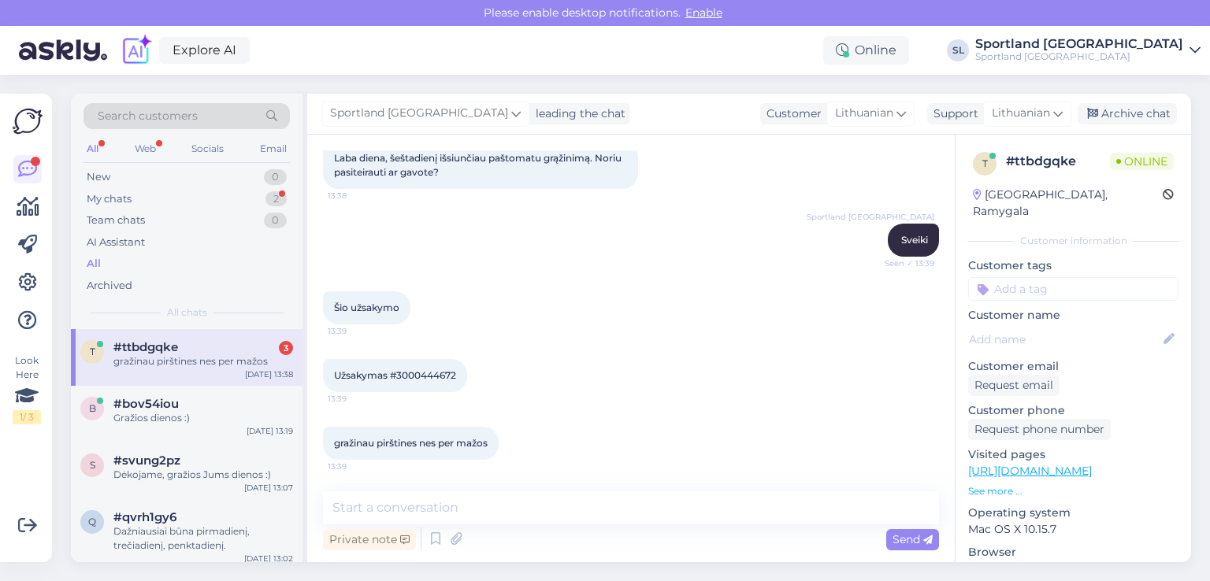
drag, startPoint x: 586, startPoint y: 530, endPoint x: 573, endPoint y: 515, distance: 20.7
click at [586, 529] on div "Private note Send" at bounding box center [631, 540] width 616 height 30
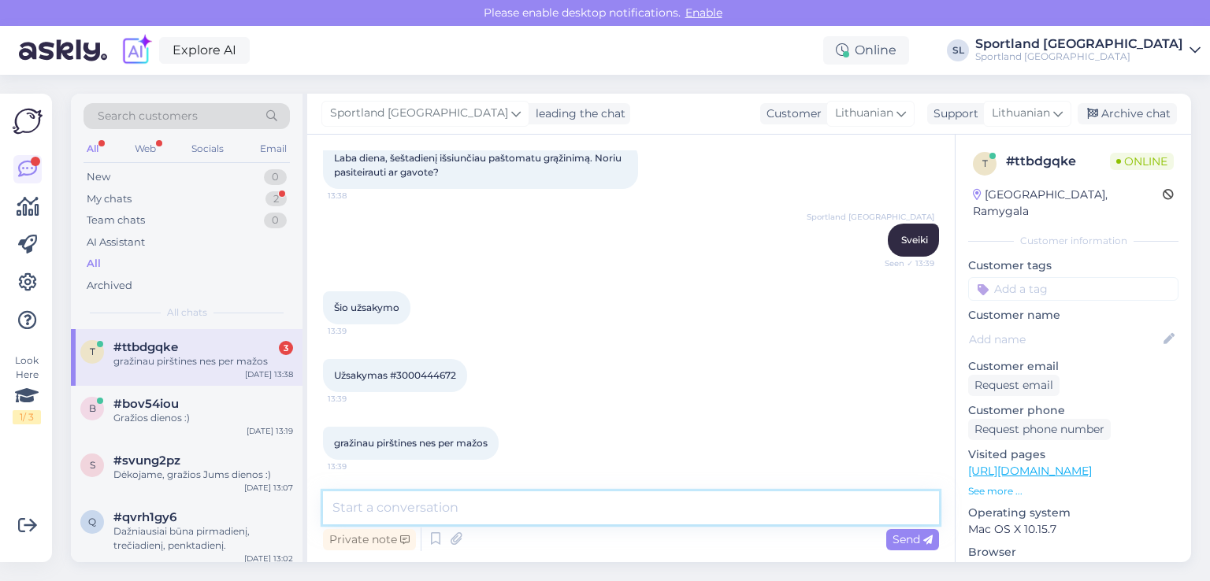
click at [567, 506] on textarea at bounding box center [631, 508] width 616 height 33
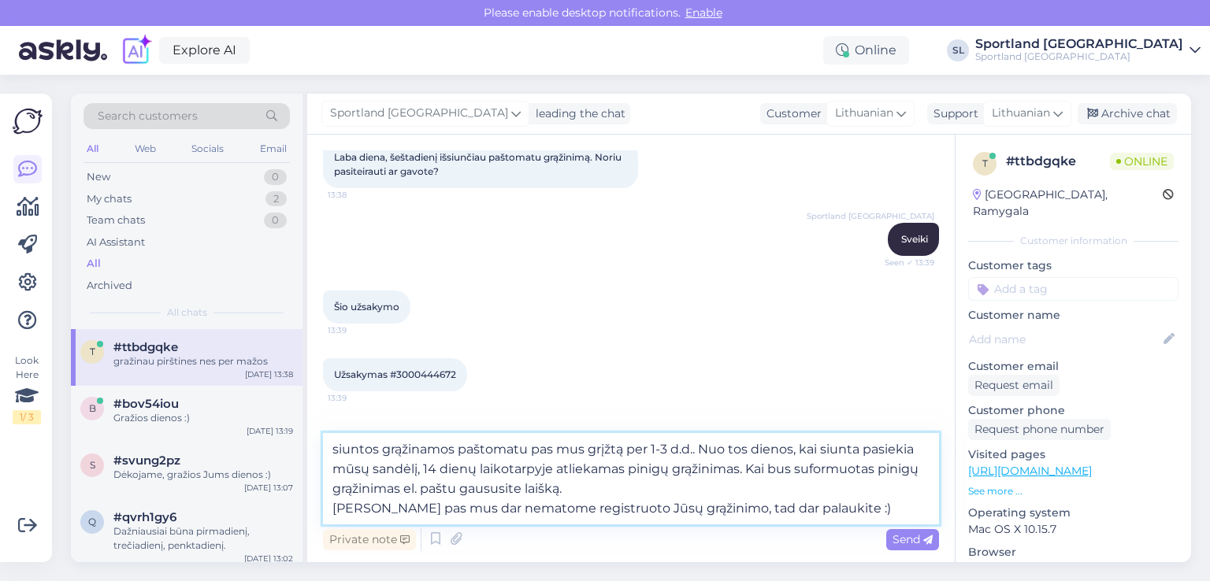
type textarea "siuntos grąžinamos paštomatu pas mus grįžtą per 1-3 d.d.. Nuo tos dienos, kai s…"
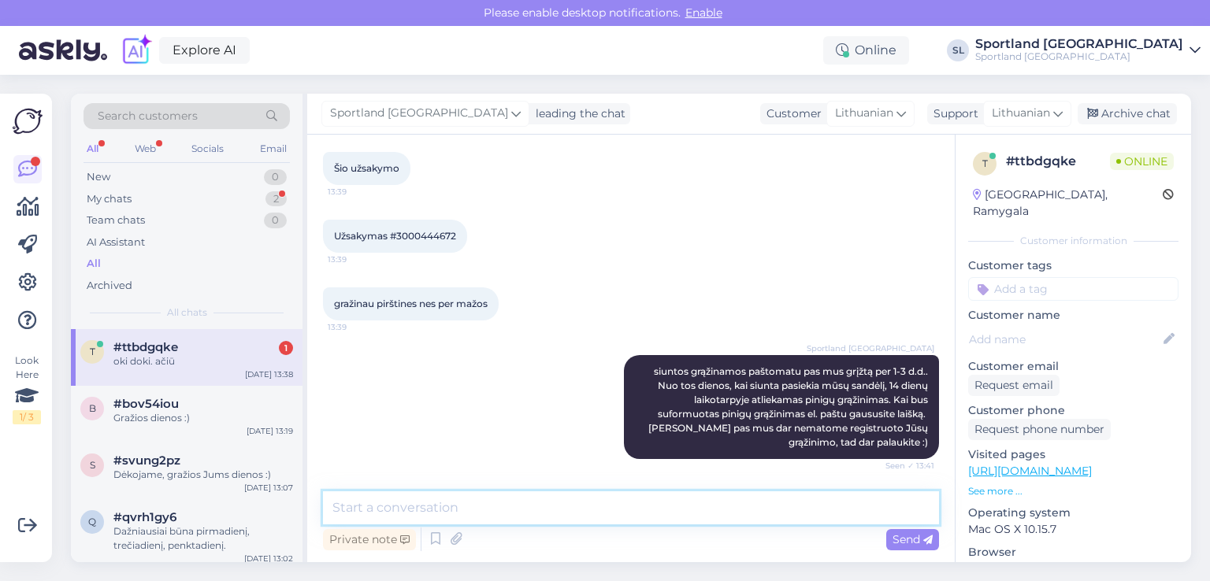
scroll to position [1094, 0]
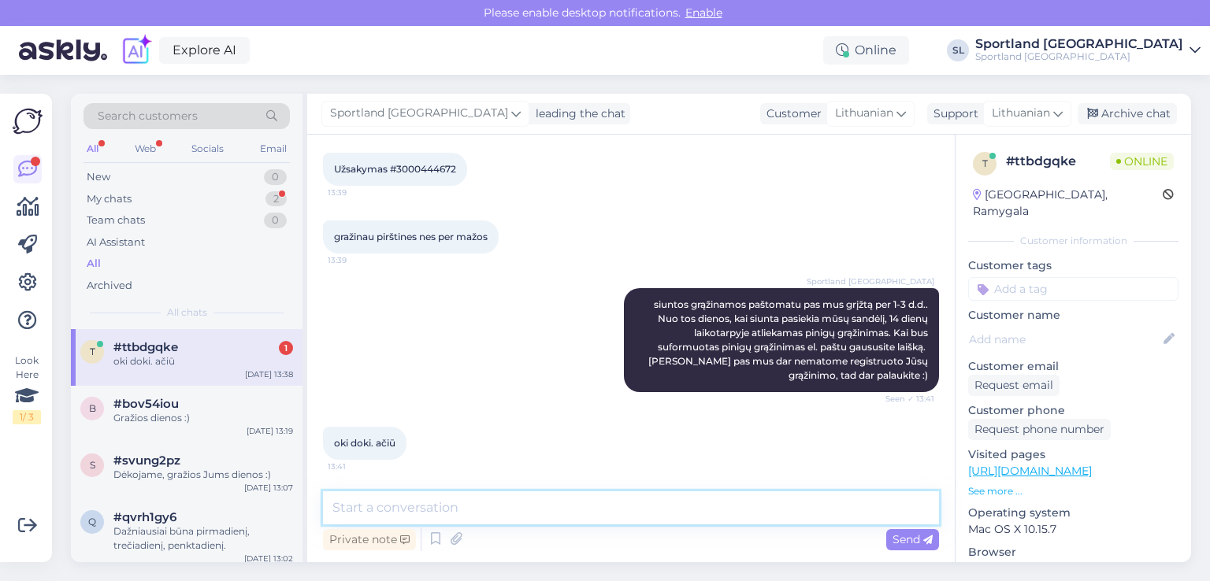
click at [604, 511] on textarea at bounding box center [631, 508] width 616 height 33
type textarea "Geros Jums dienos :)"
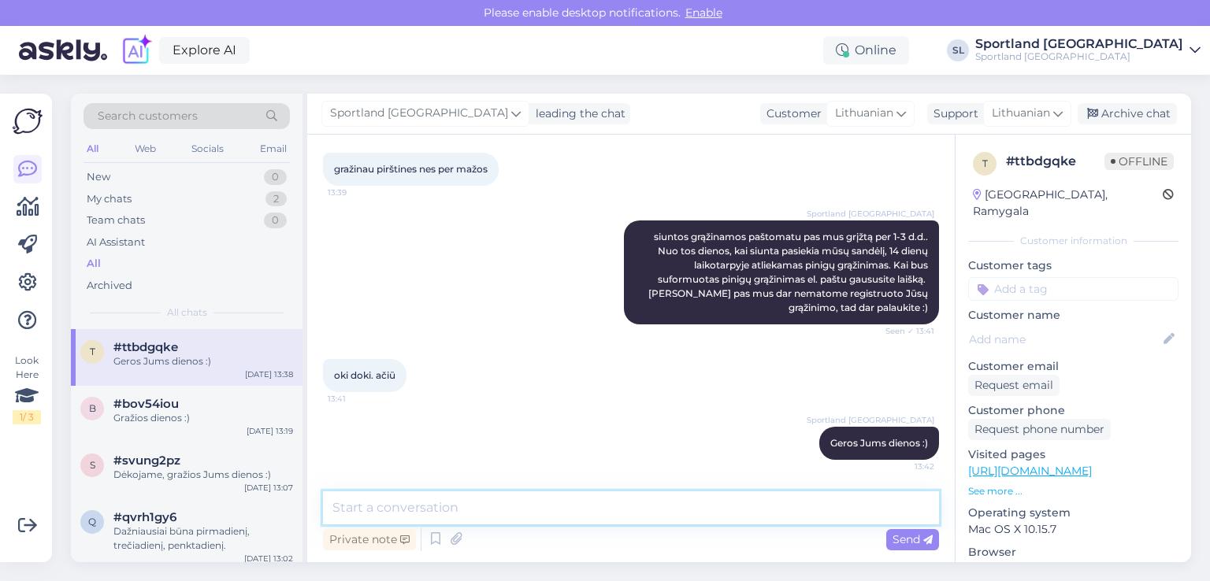
scroll to position [1162, 0]
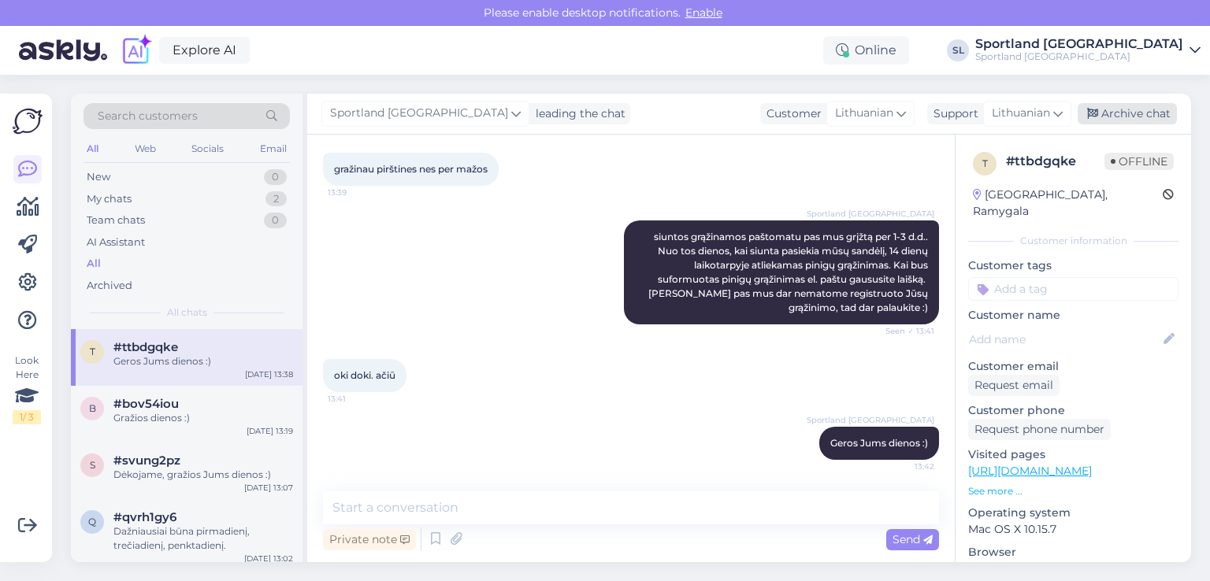
click at [1104, 111] on div "Archive chat" at bounding box center [1127, 113] width 99 height 21
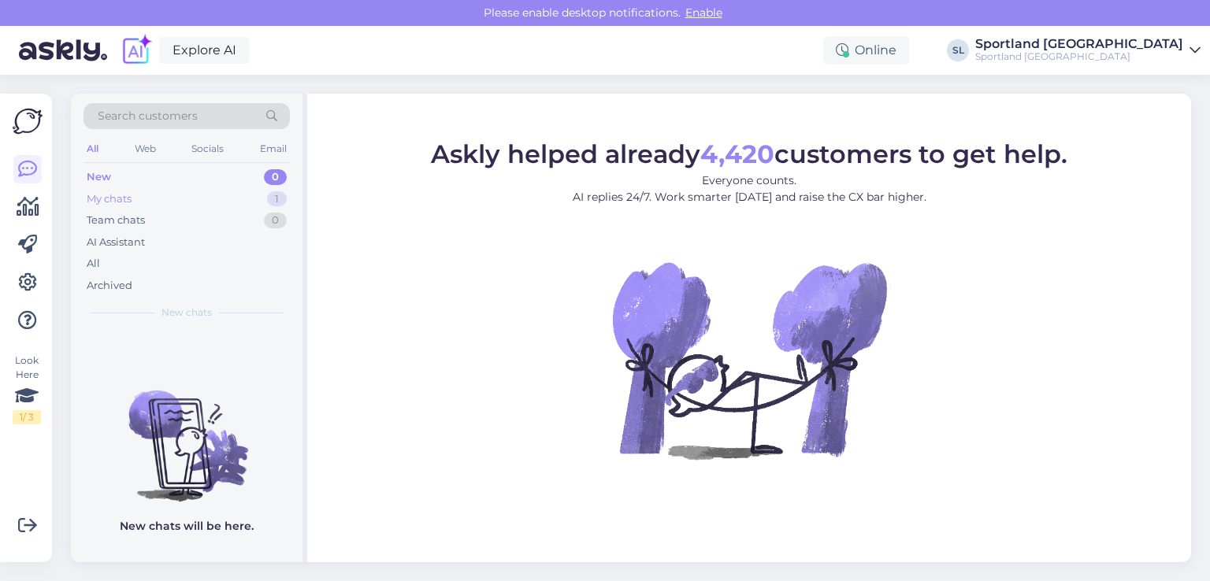
click at [117, 205] on div "My chats" at bounding box center [109, 199] width 45 height 16
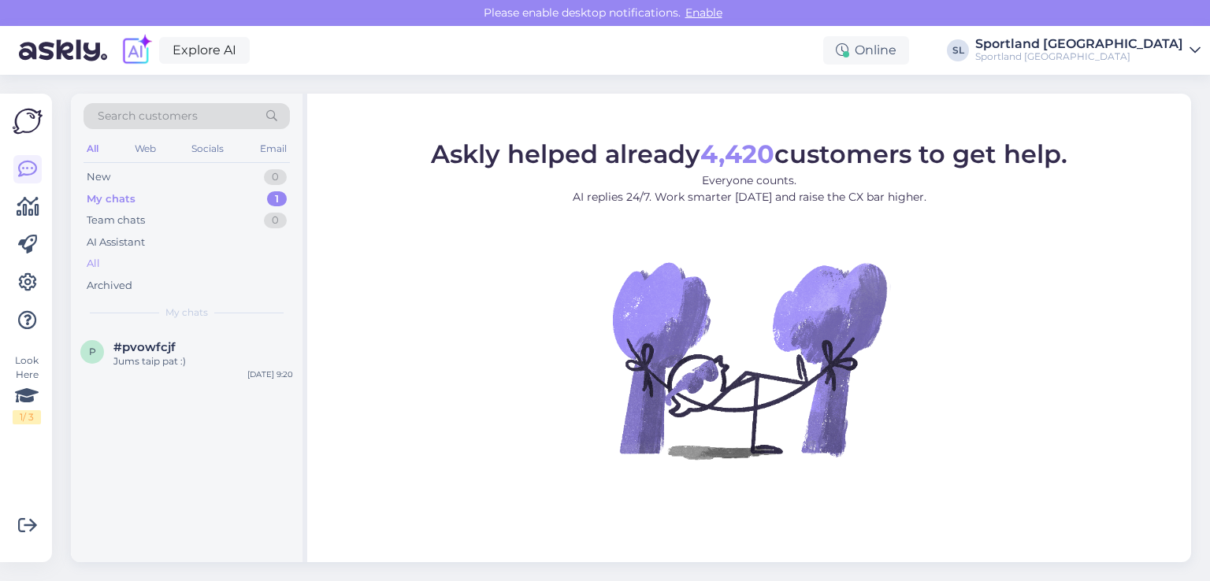
click at [135, 265] on div "All" at bounding box center [187, 264] width 206 height 22
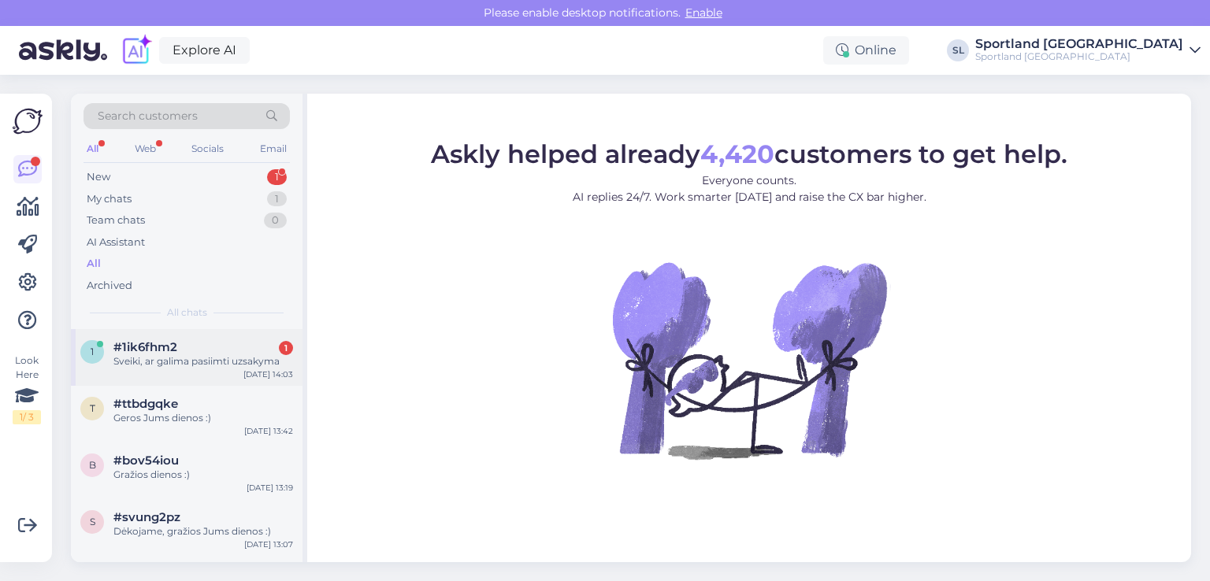
click at [127, 352] on span "#1ik6fhm2" at bounding box center [145, 347] width 64 height 14
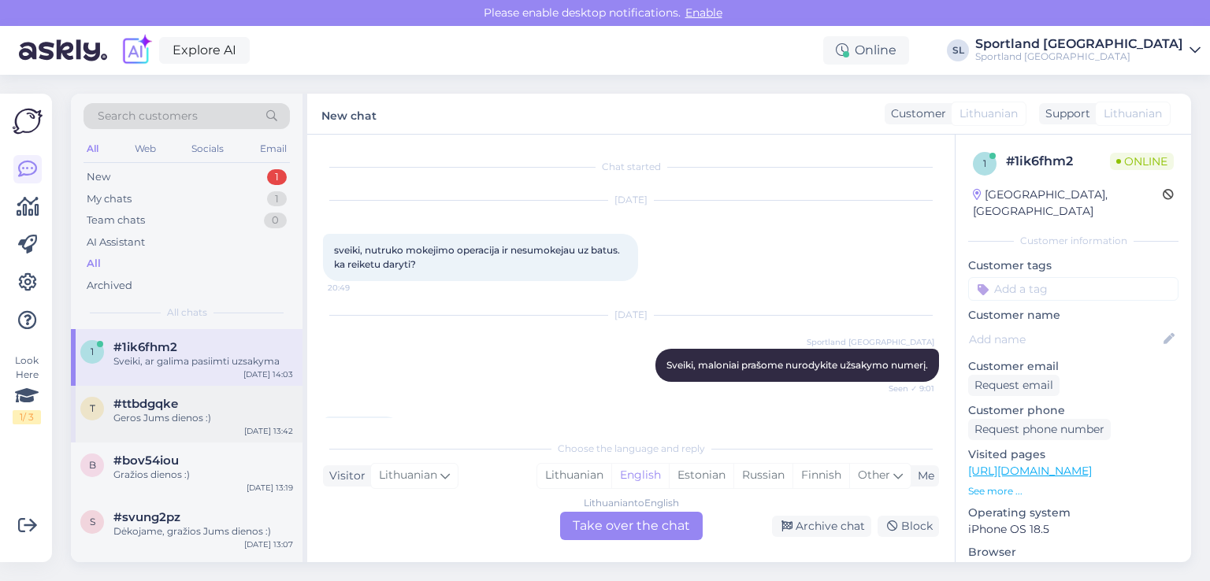
scroll to position [334, 0]
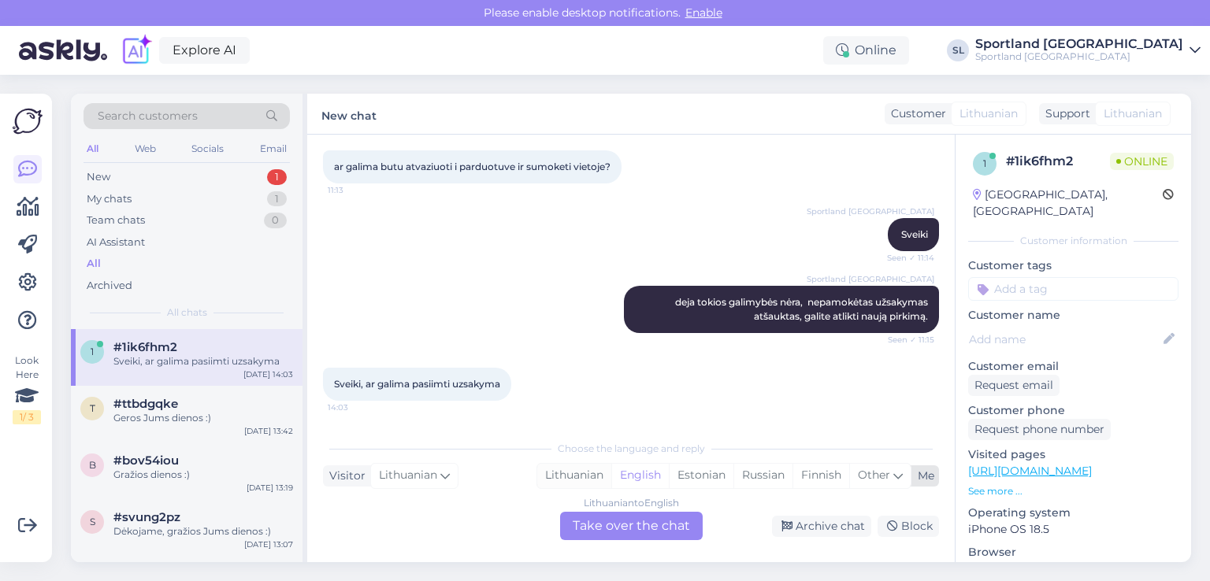
click at [562, 483] on div "Lithuanian" at bounding box center [574, 476] width 74 height 24
click at [610, 518] on div "Lithuanian to Lithuanian Take over the chat" at bounding box center [631, 526] width 143 height 28
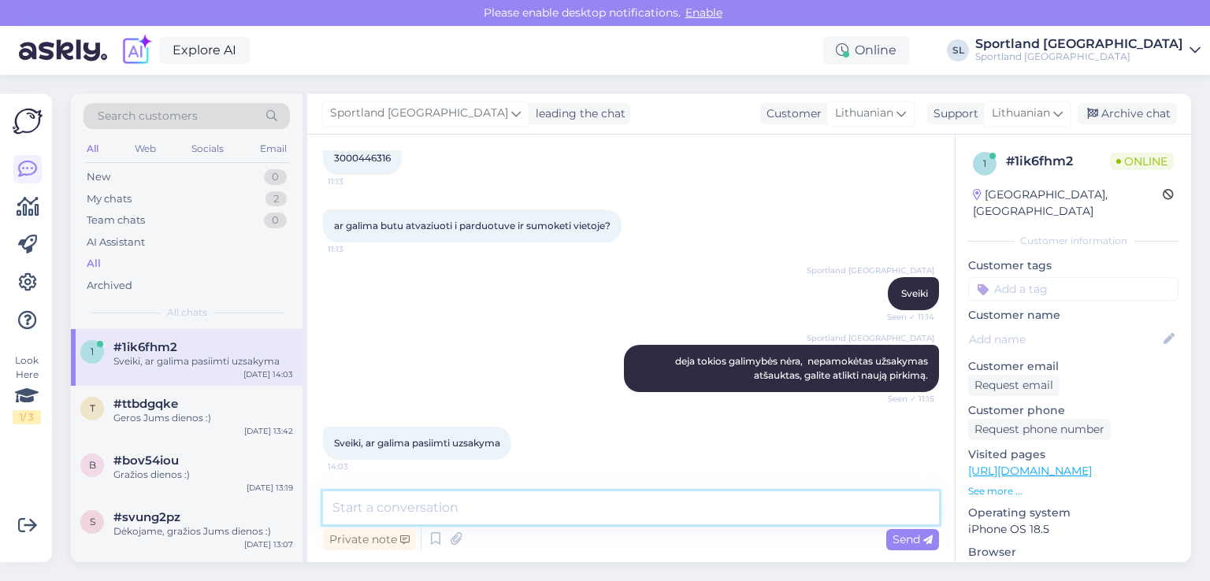
click at [555, 496] on textarea at bounding box center [631, 508] width 616 height 33
type textarea "Sveiki"
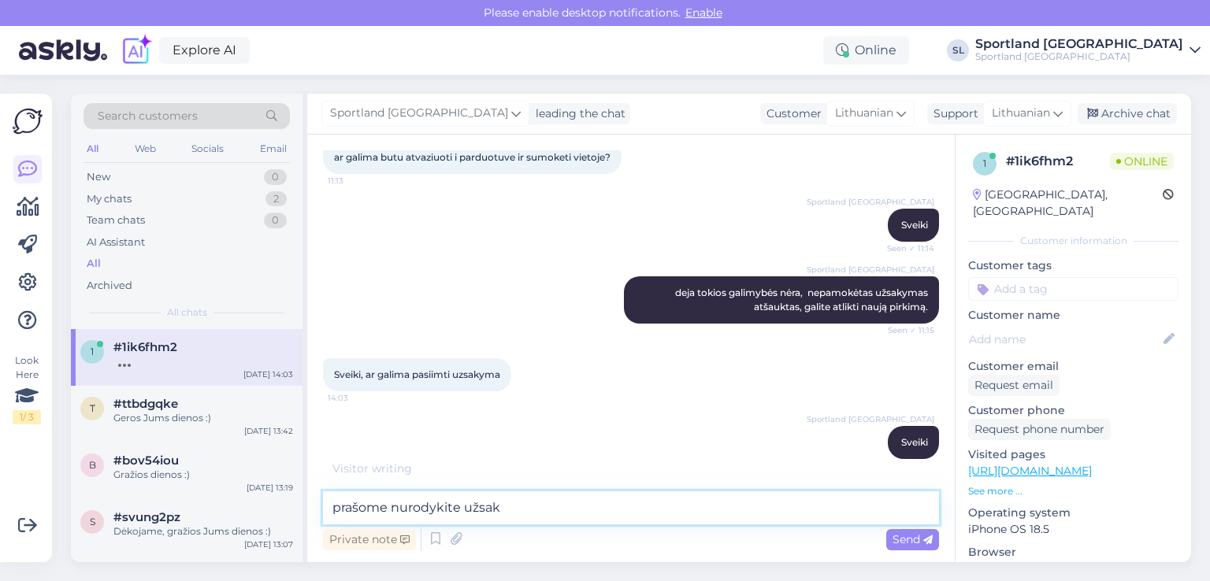
scroll to position [410, 0]
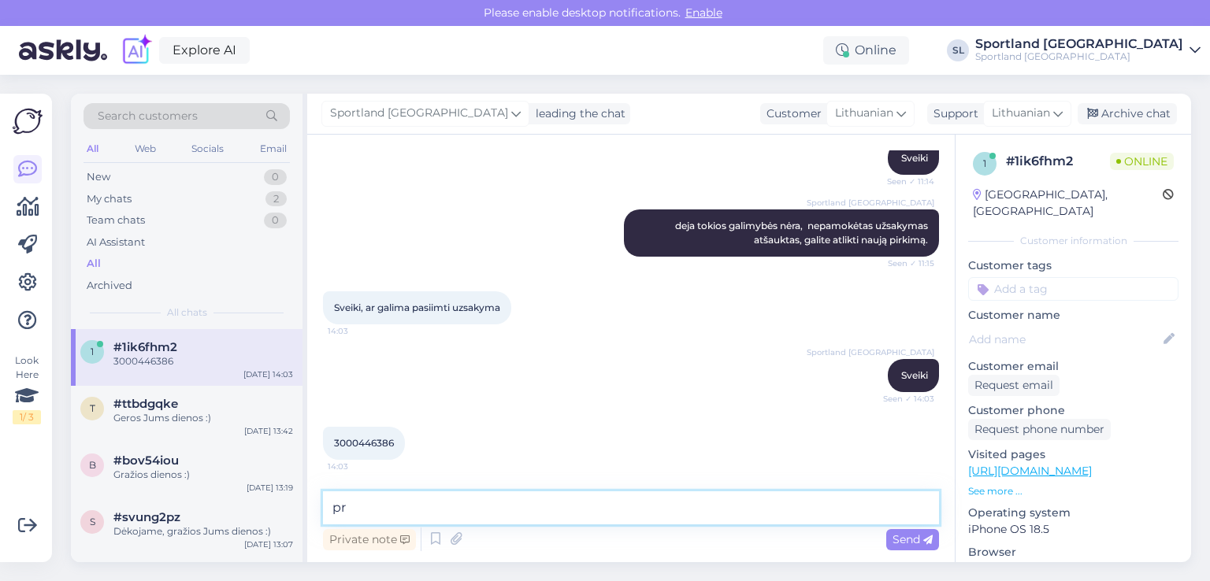
type textarea "p"
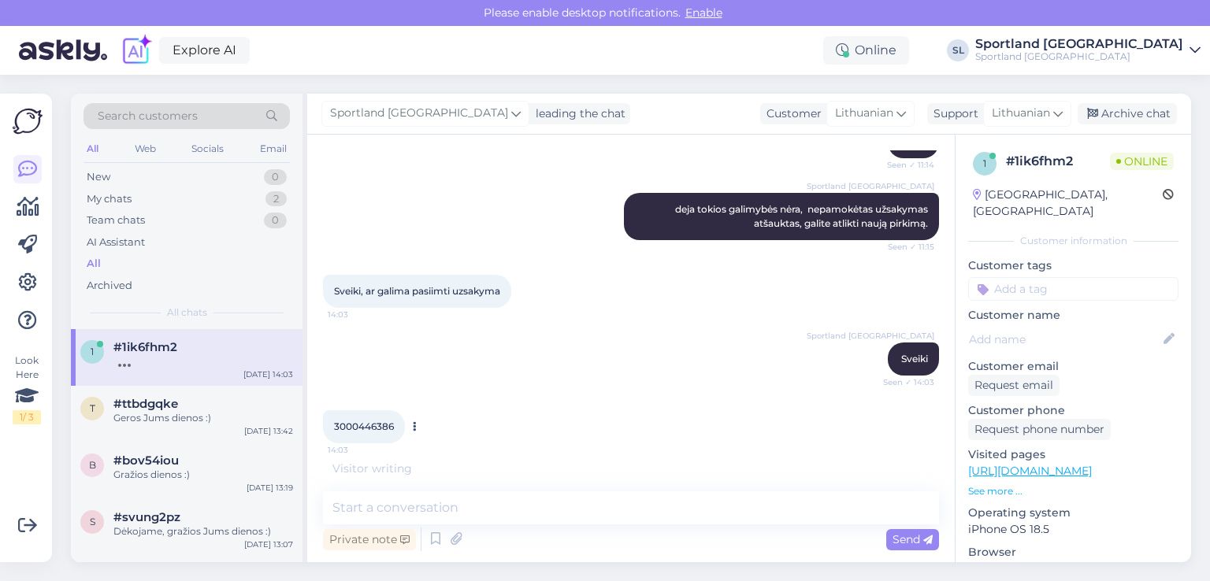
click at [360, 424] on span "3000446386" at bounding box center [364, 427] width 60 height 12
copy div "3000446386 14:03"
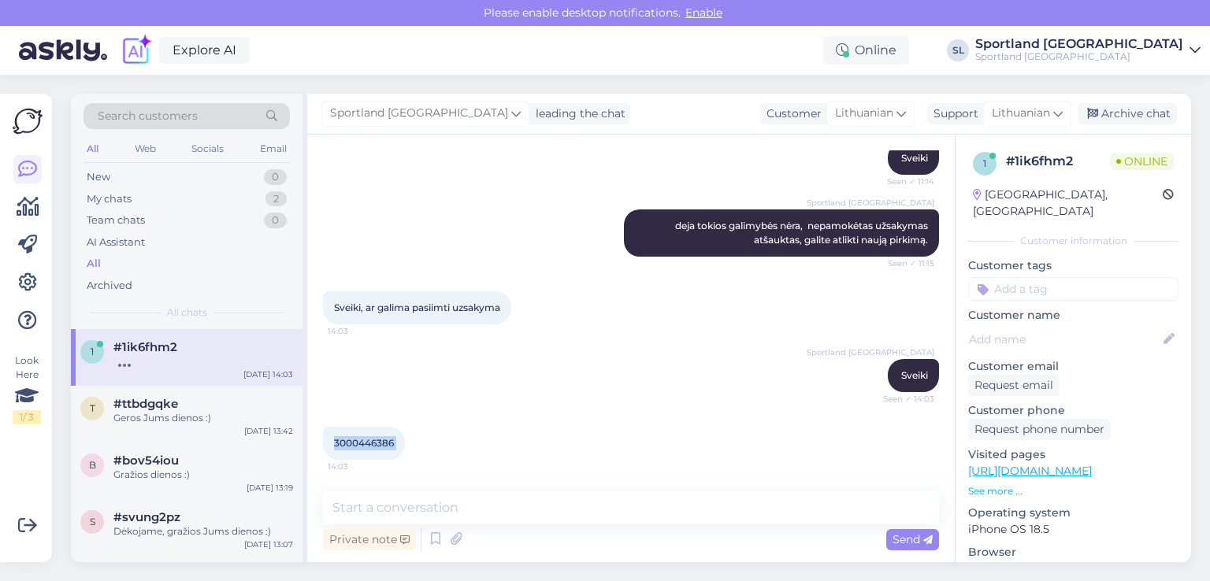
scroll to position [410, 0]
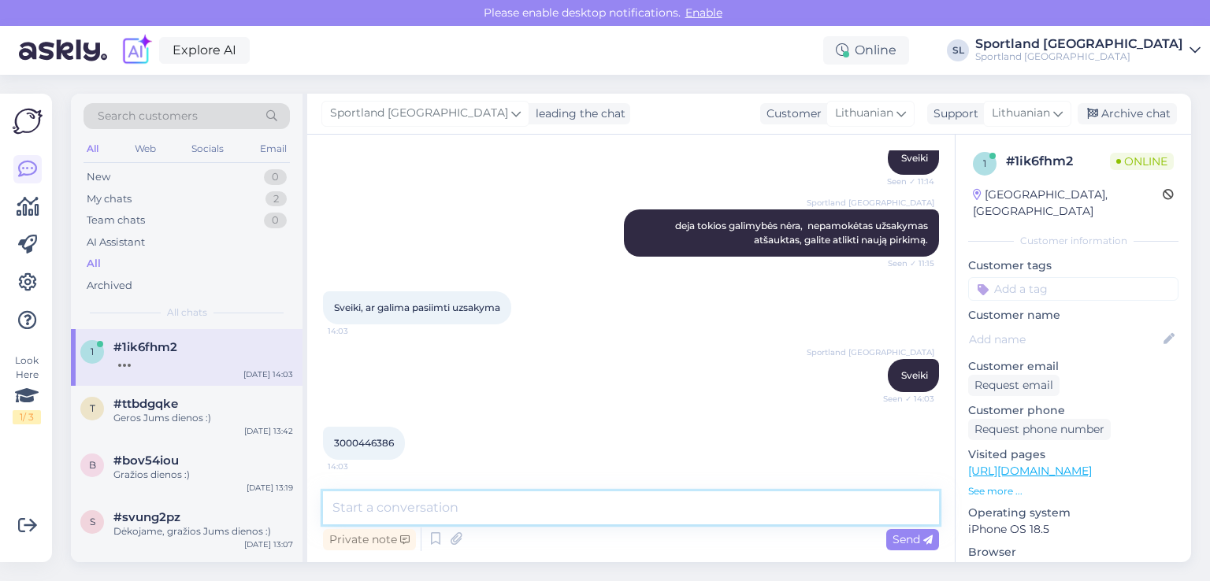
click at [574, 502] on textarea at bounding box center [631, 508] width 616 height 33
type textarea "i"
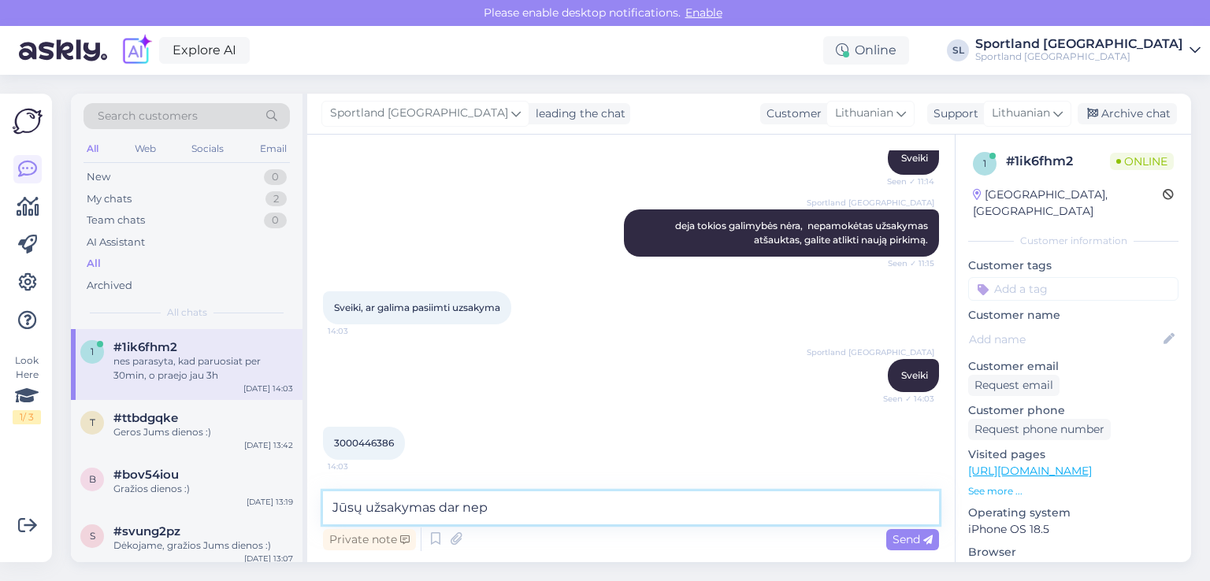
scroll to position [479, 0]
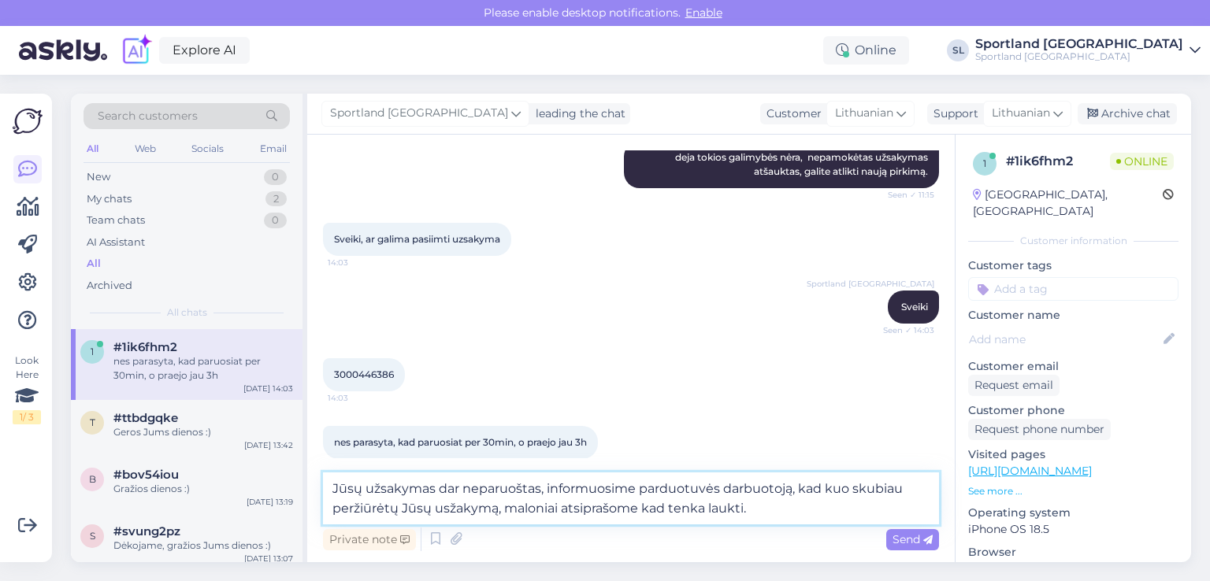
click at [636, 507] on textarea "Jūsų užsakymas dar neparuoštas, informuosime parduotuvės darbuotoją, kad kuo sk…" at bounding box center [631, 499] width 616 height 52
type textarea "Jūsų užsakymas dar neparuoštas, informuosime parduotuvės darbuotoją, kad kuo sk…"
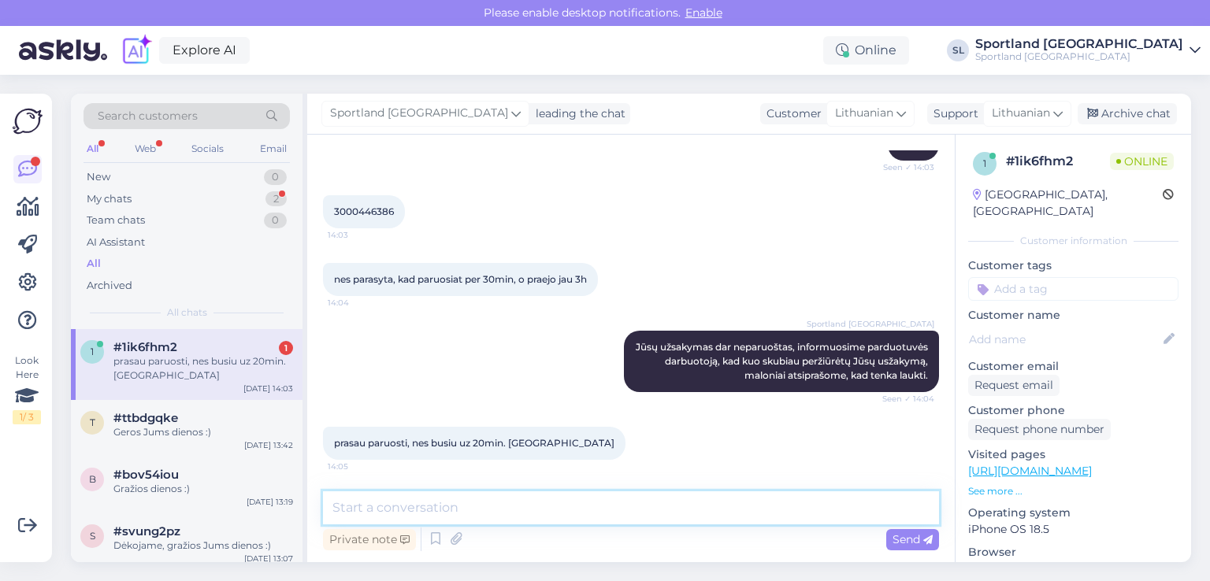
scroll to position [642, 0]
type textarea "informacija perduota kolegoms"
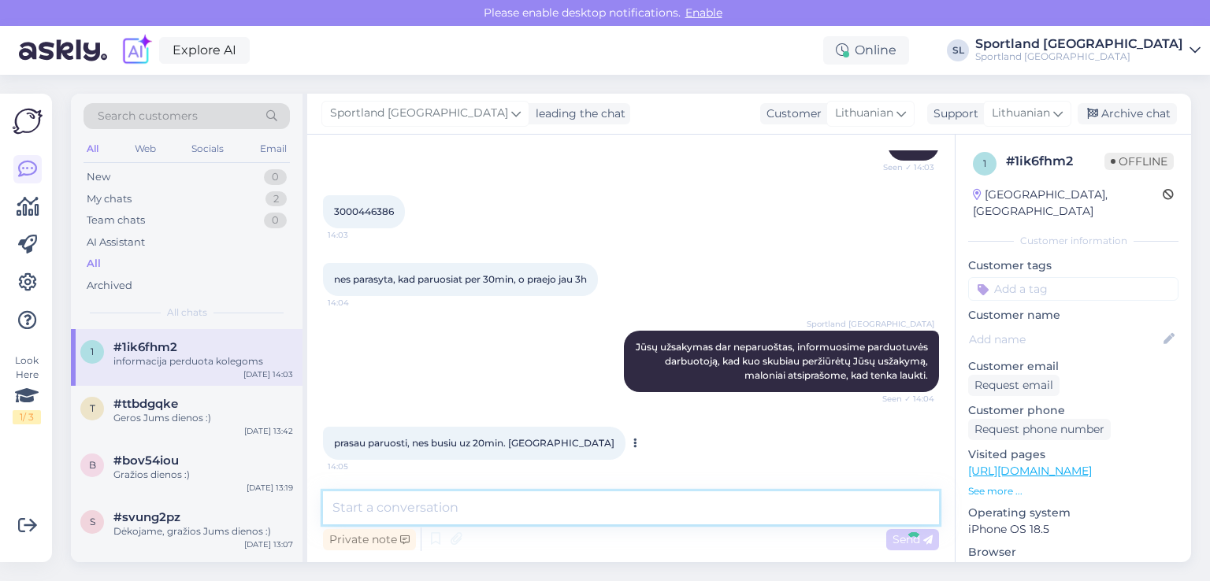
scroll to position [710, 0]
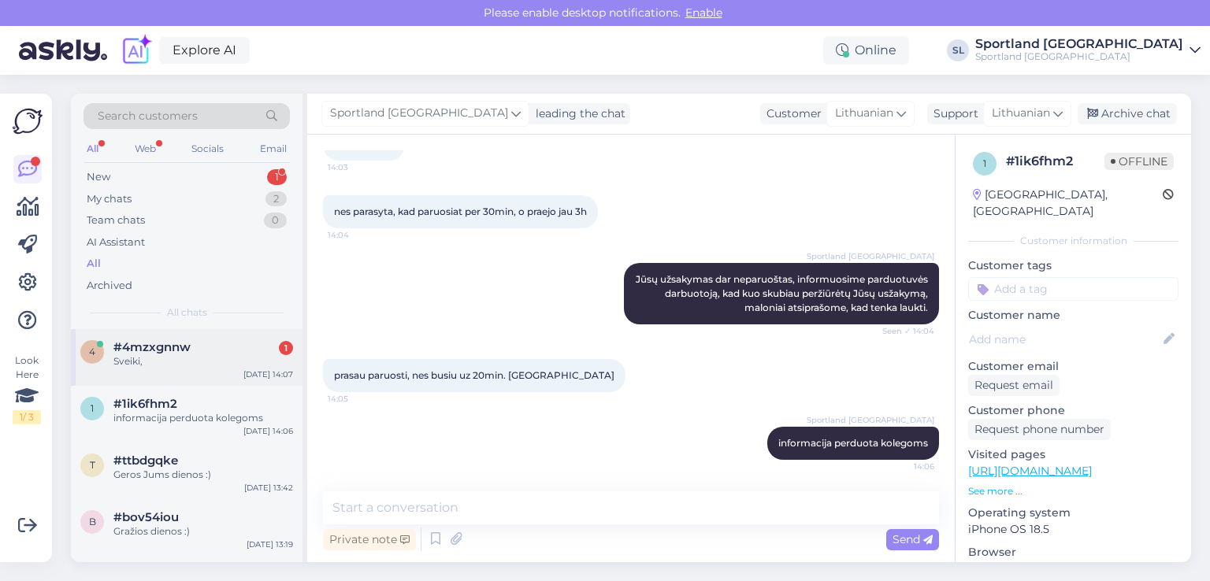
click at [207, 353] on div "#4mzxgnnw 1" at bounding box center [203, 347] width 180 height 14
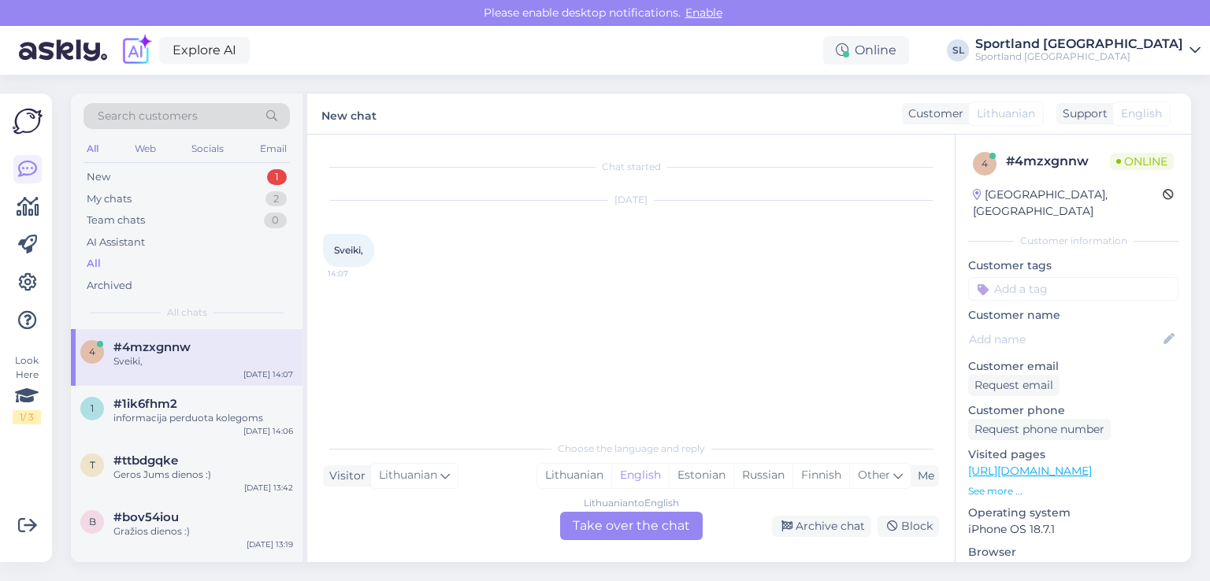
scroll to position [0, 0]
click at [601, 481] on div "Lithuanian" at bounding box center [574, 476] width 74 height 24
click at [615, 535] on div "Lithuanian to Lithuanian Take over the chat" at bounding box center [631, 526] width 143 height 28
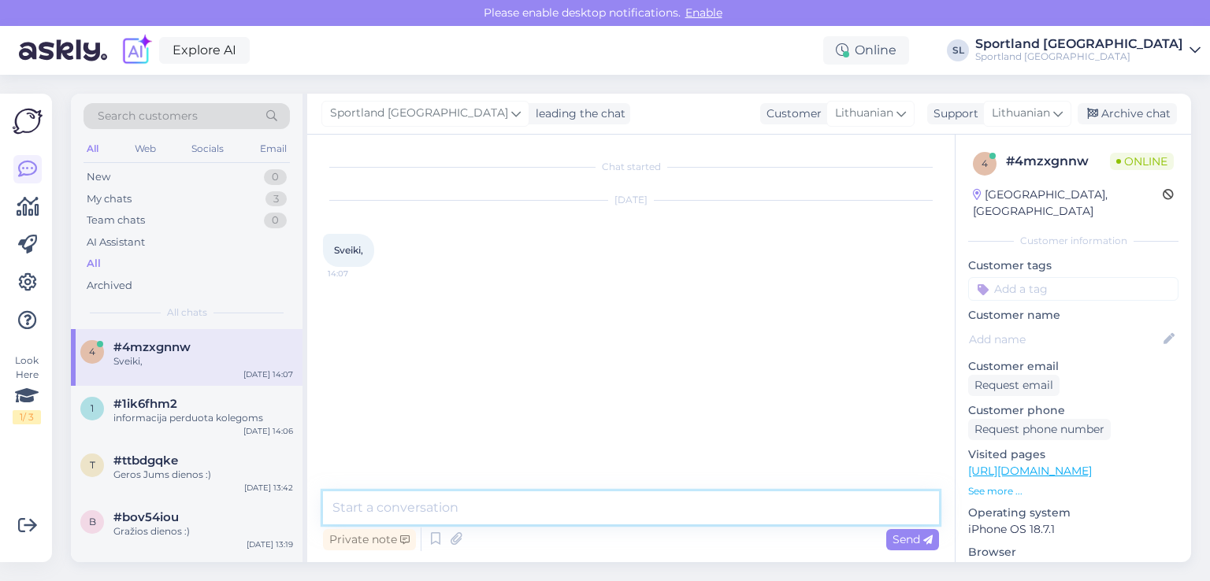
click at [580, 515] on textarea at bounding box center [631, 508] width 616 height 33
type textarea "Sveiki"
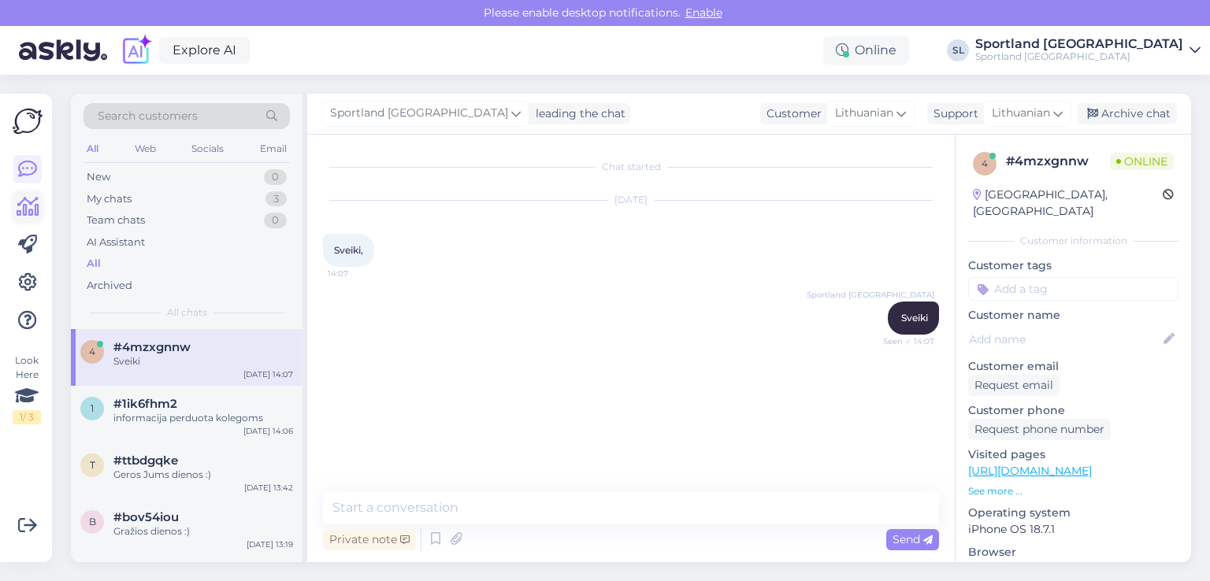
click at [20, 201] on icon at bounding box center [28, 207] width 23 height 19
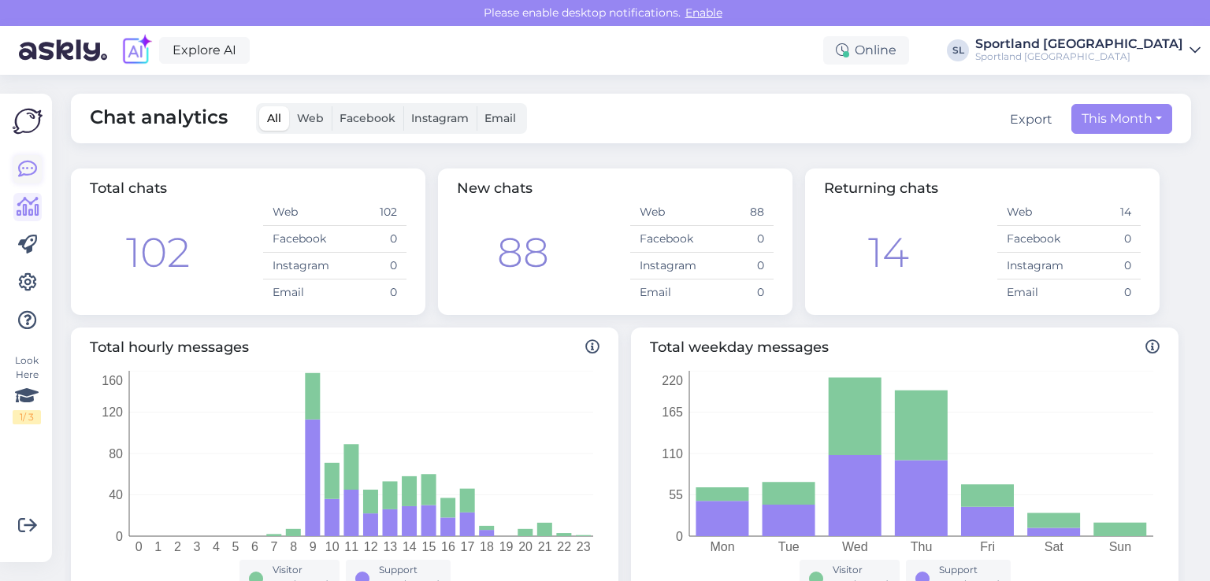
click at [26, 165] on icon at bounding box center [27, 169] width 19 height 19
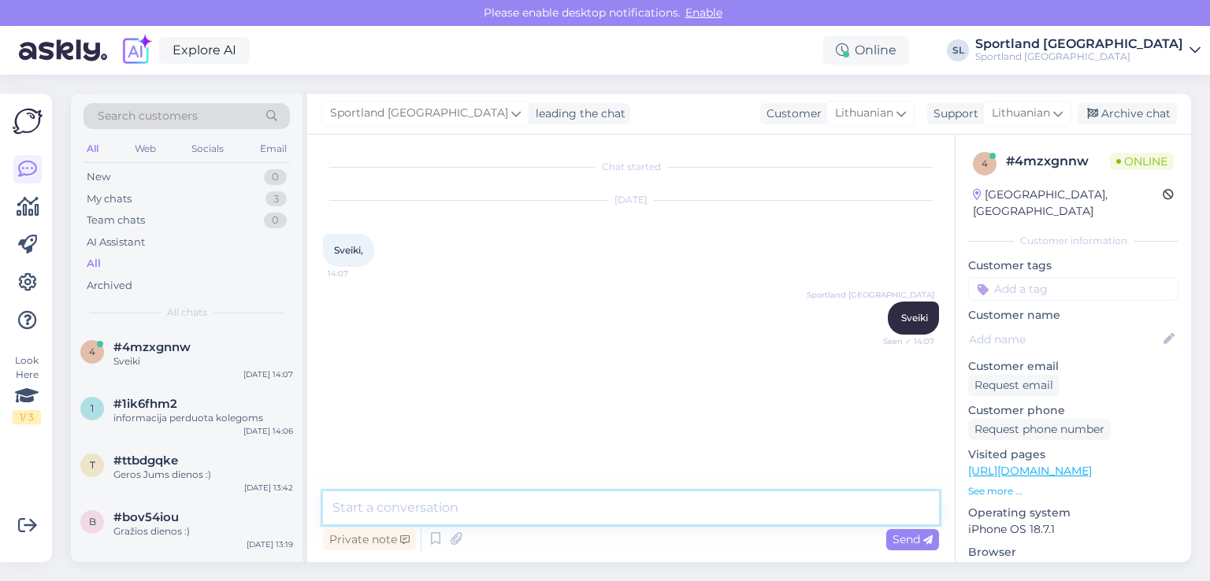
click at [559, 515] on textarea at bounding box center [631, 508] width 616 height 33
type textarea "kuo galime Jums padėti?"
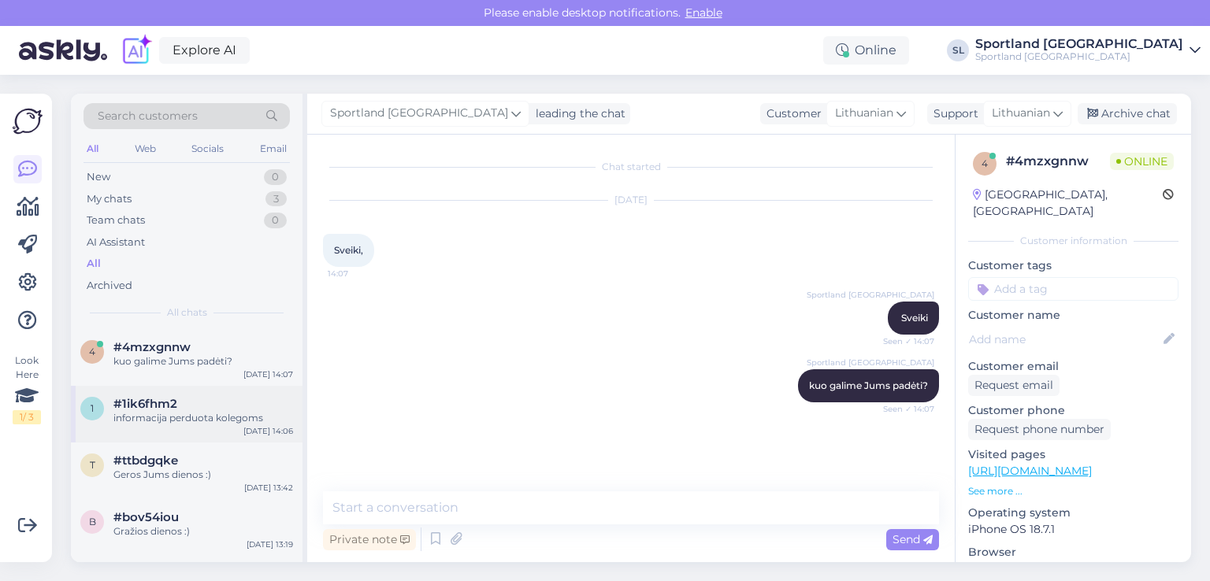
click at [170, 404] on span "#1ik6fhm2" at bounding box center [145, 404] width 64 height 14
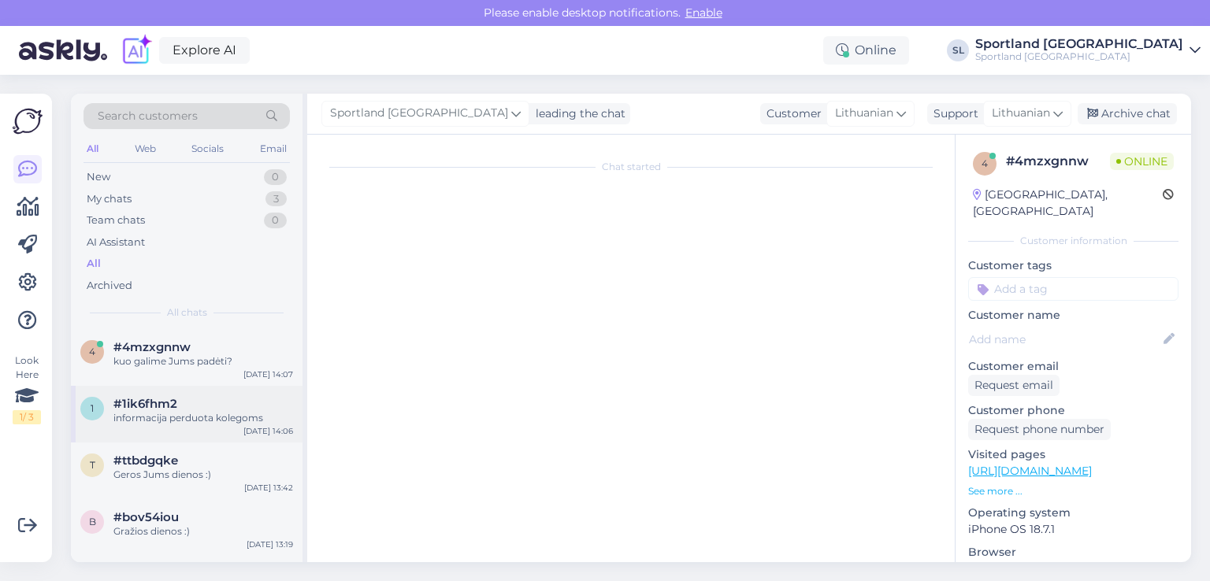
scroll to position [710, 0]
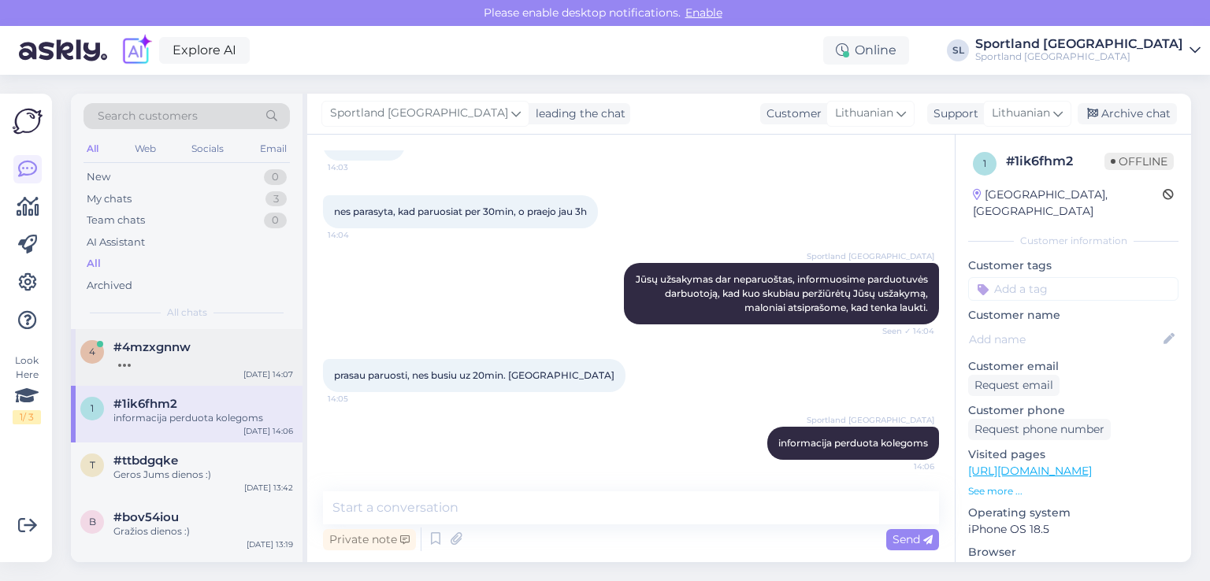
click at [167, 347] on span "#4mzxgnnw" at bounding box center [151, 347] width 77 height 14
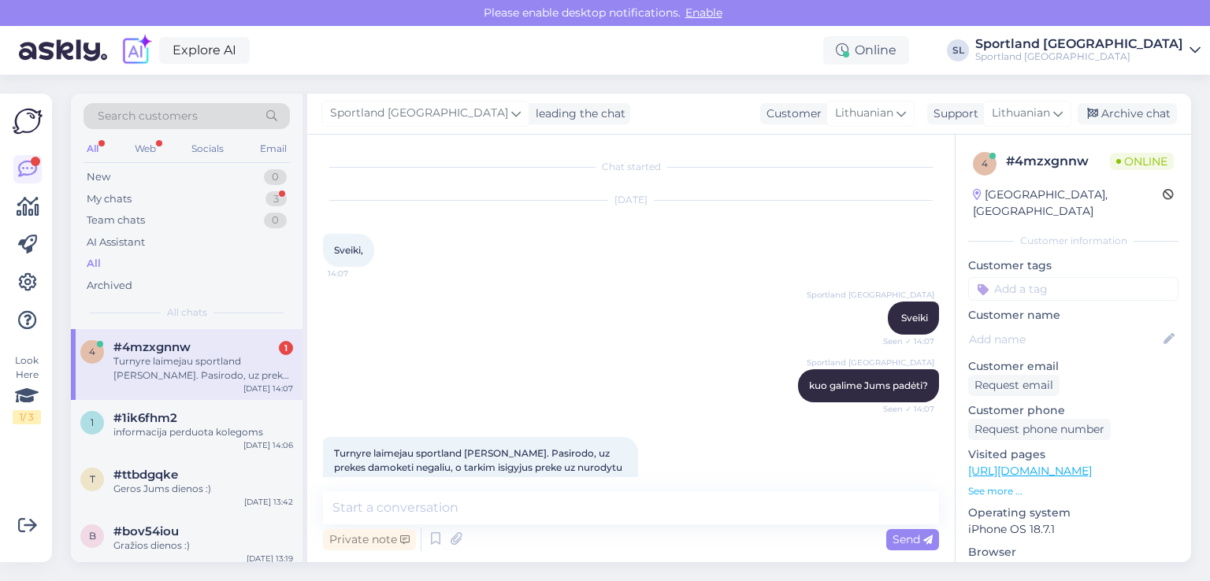
scroll to position [54, 0]
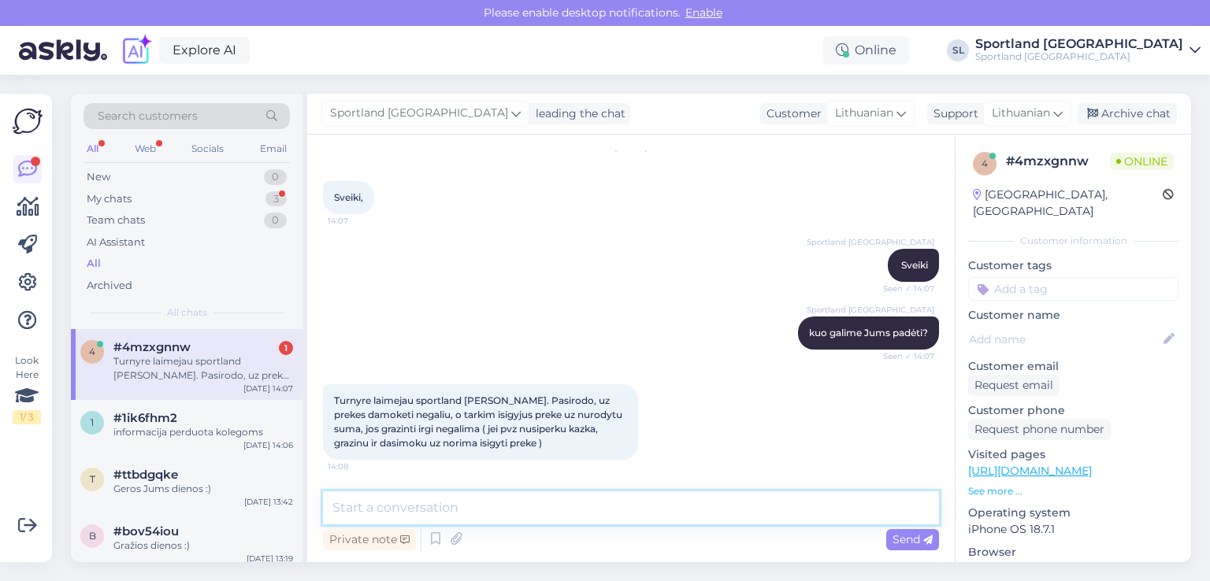
click at [697, 504] on textarea at bounding box center [631, 508] width 616 height 33
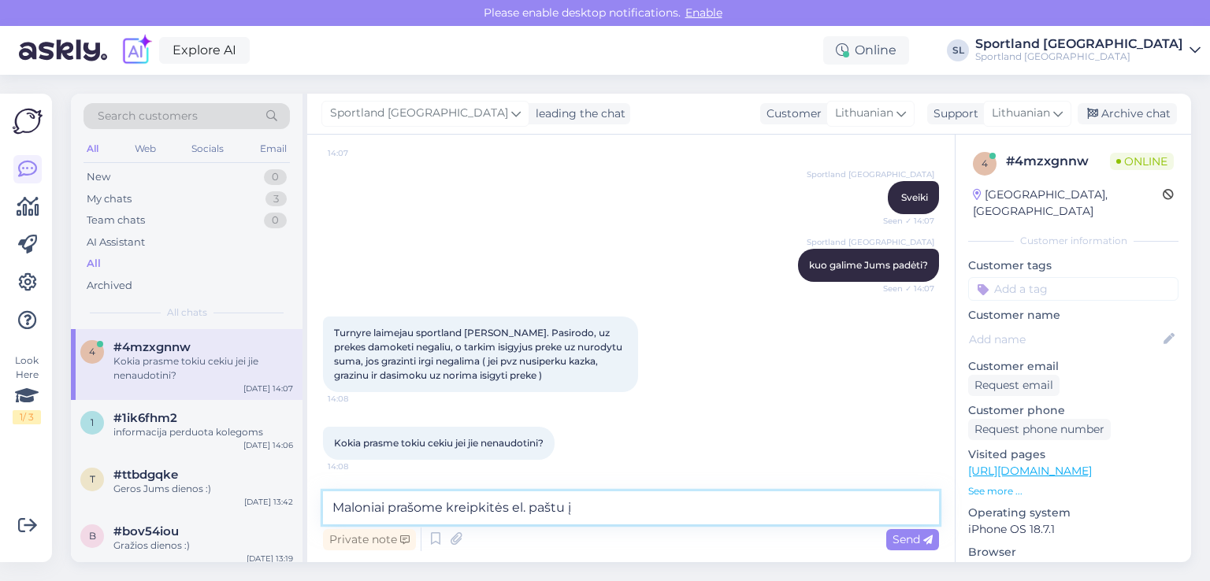
click at [445, 508] on textarea "Maloniai prašome kreipkitės el. paštu į" at bounding box center [631, 508] width 616 height 33
click at [697, 517] on textarea "Maloniai prašome šiuo klausimu kreipkitės el. paštu į" at bounding box center [631, 508] width 616 height 33
type textarea "Maloniai prašome šiuo klausimu kreipkitės el. paštu į [EMAIL_ADDRESS][DOMAIN_NA…"
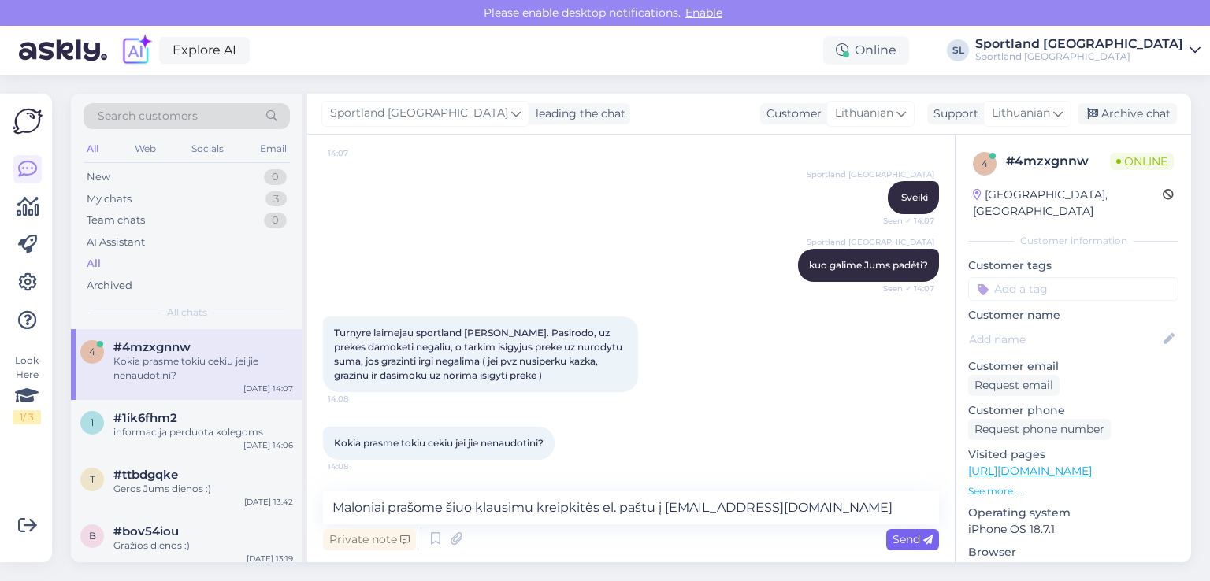
click at [916, 538] on span "Send" at bounding box center [913, 540] width 40 height 14
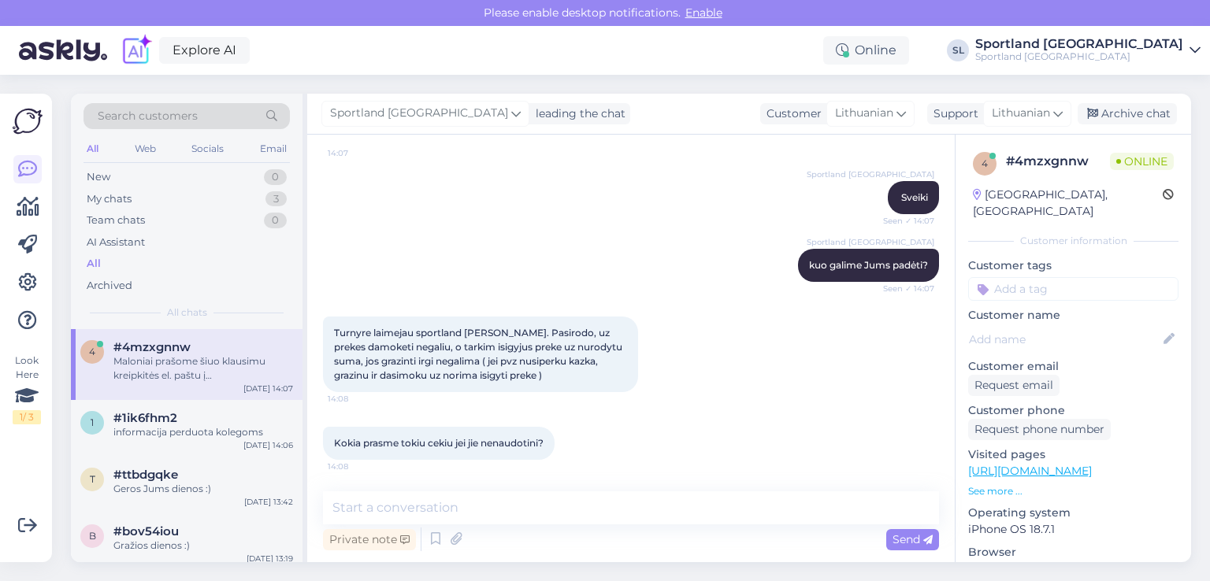
scroll to position [202, 0]
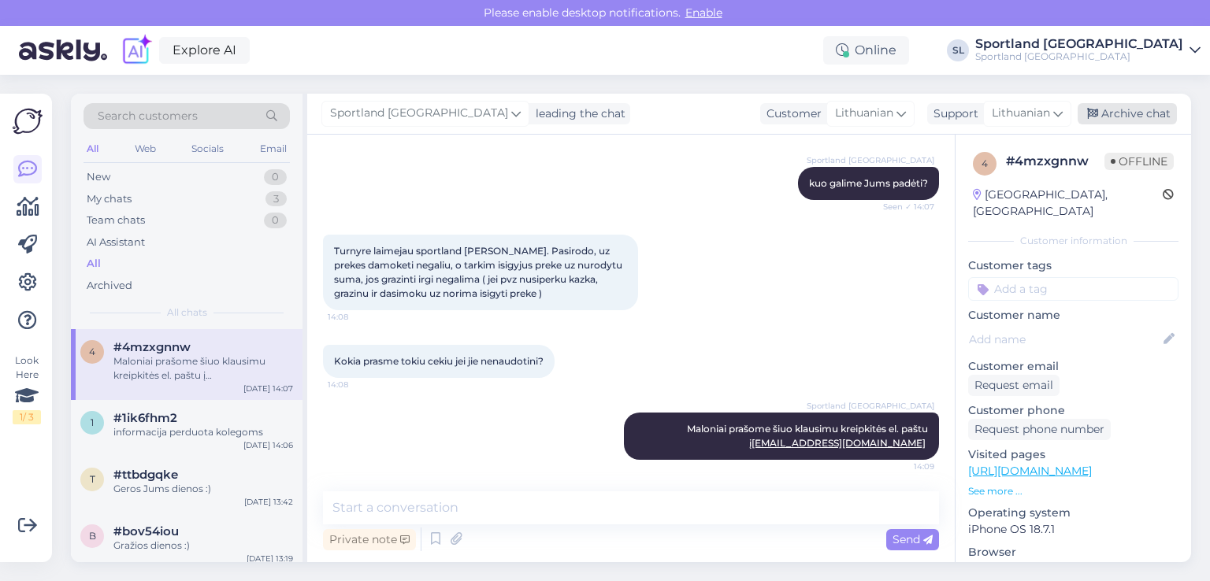
click at [1138, 111] on div "Archive chat" at bounding box center [1127, 113] width 99 height 21
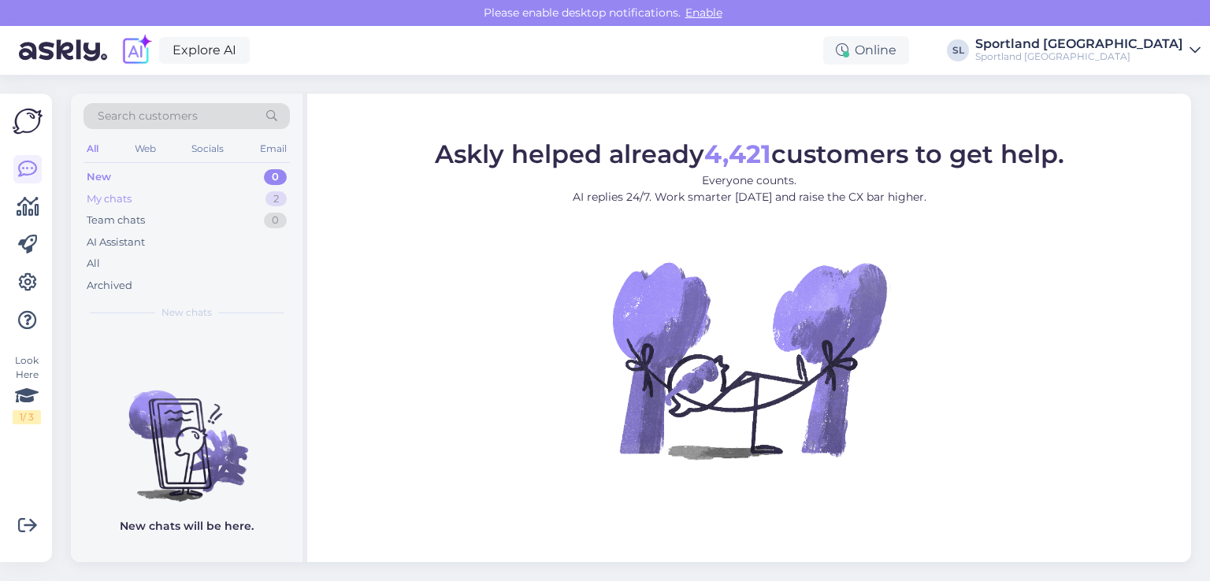
click at [199, 196] on div "My chats 2" at bounding box center [187, 199] width 206 height 22
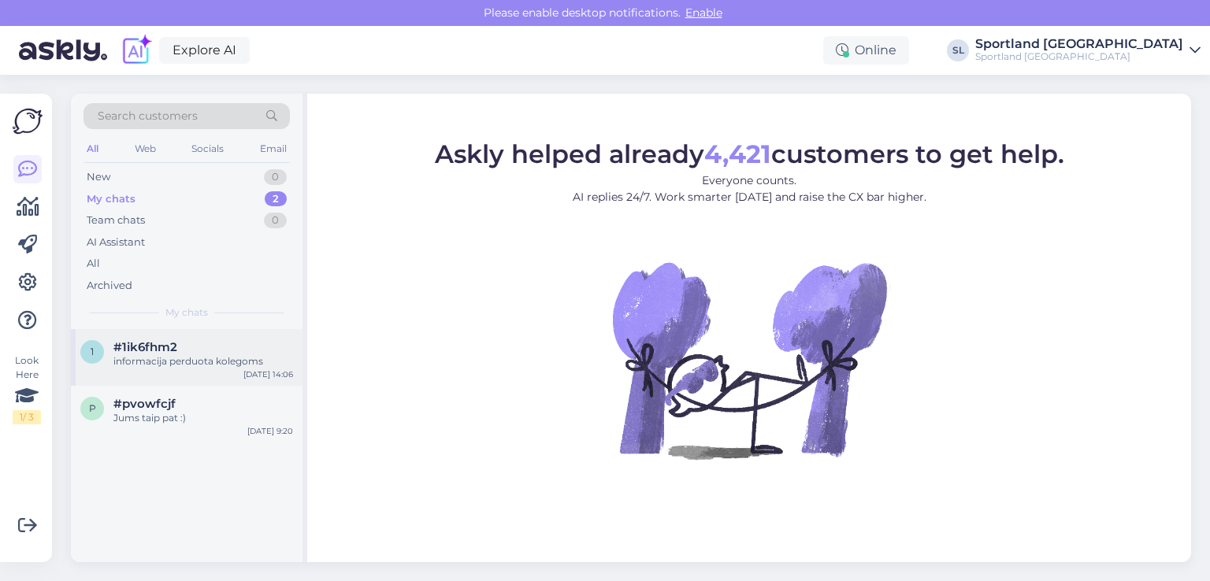
click at [158, 357] on div "informacija perduota kolegoms" at bounding box center [203, 362] width 180 height 14
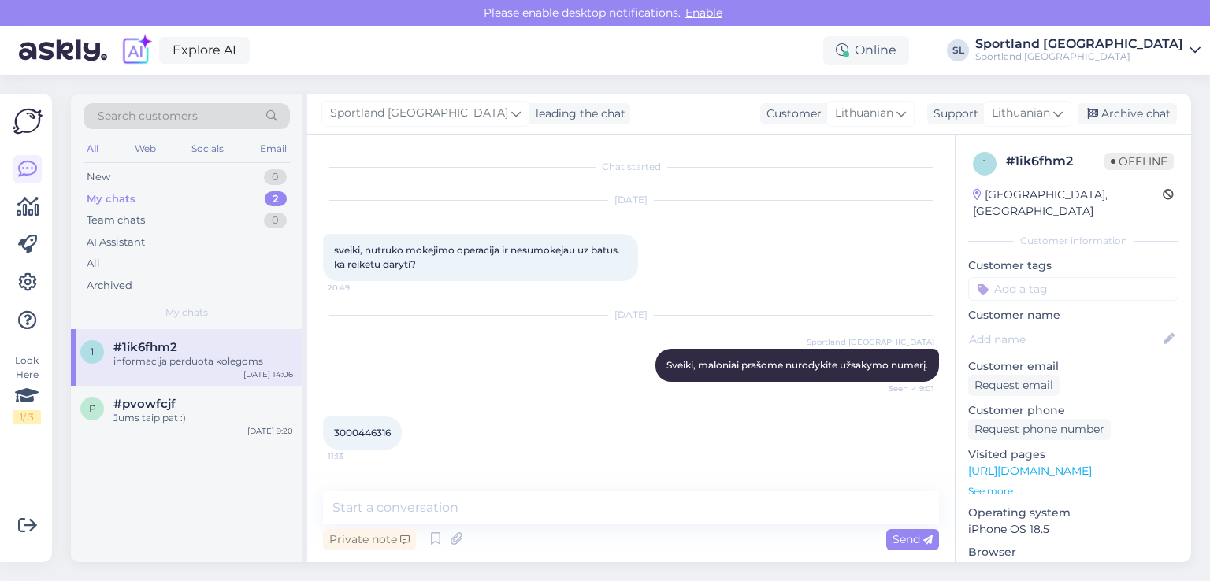
scroll to position [710, 0]
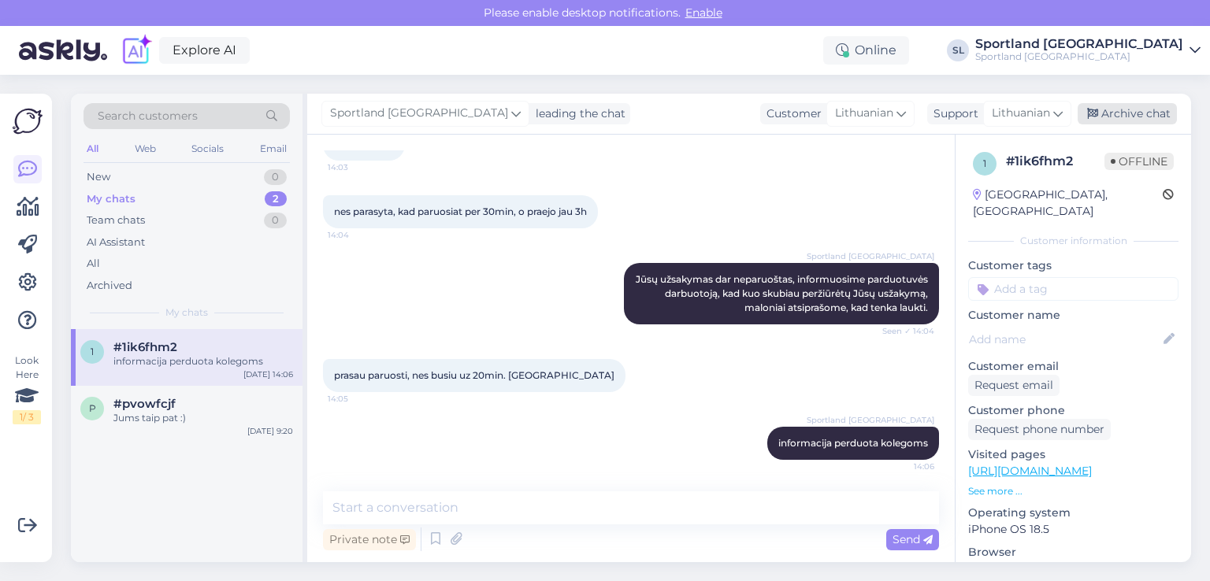
click at [1125, 115] on div "Archive chat" at bounding box center [1127, 113] width 99 height 21
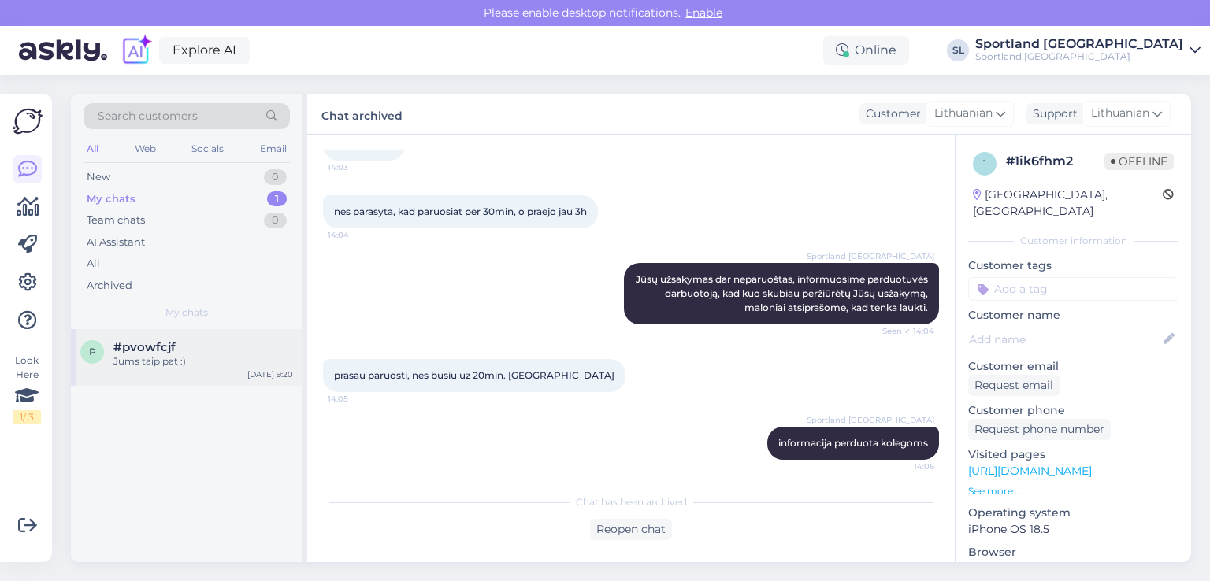
click at [139, 366] on div "Jums taip pat :)" at bounding box center [203, 362] width 180 height 14
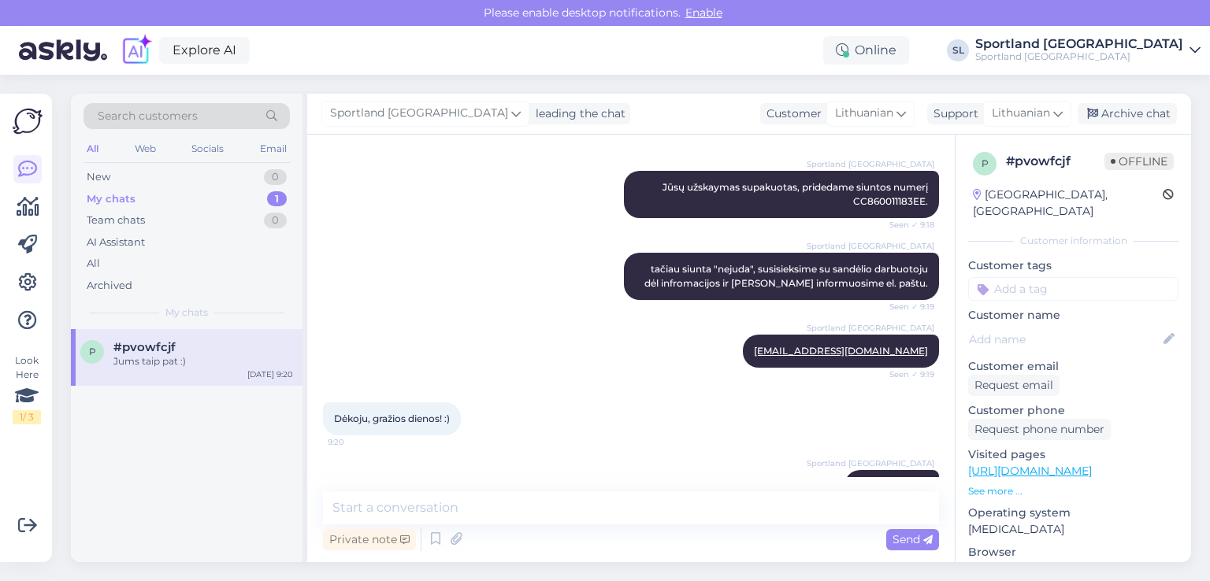
scroll to position [246, 0]
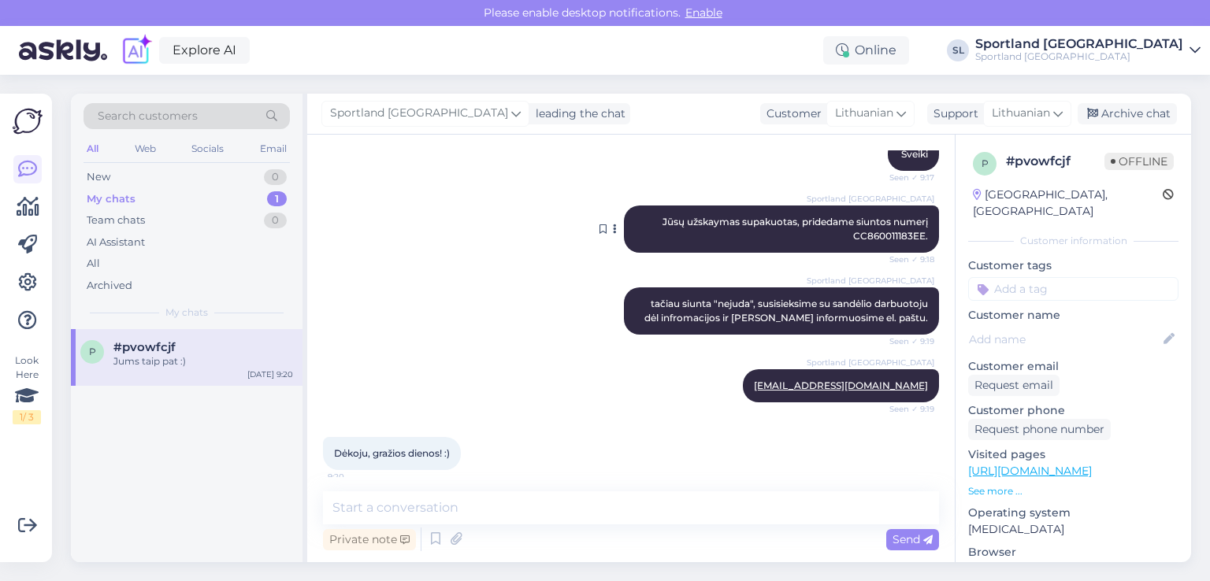
click at [893, 239] on span "Jūsų užskaymas supakuotas, pridedame siuntos numerį CC860011183EE." at bounding box center [797, 229] width 268 height 26
copy span "CC860011183EE"
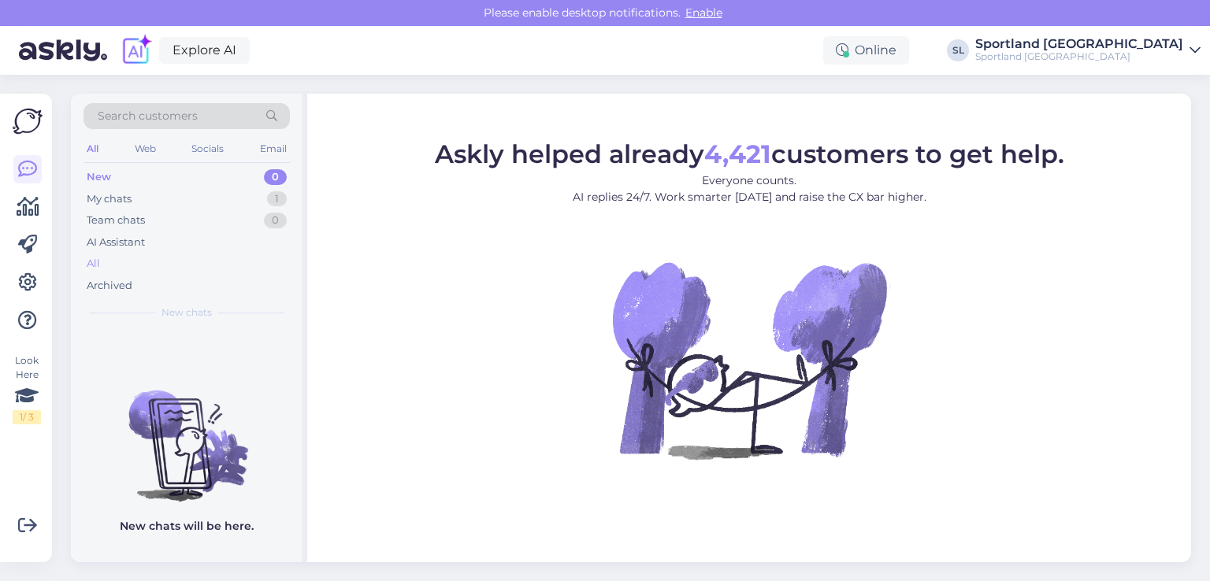
click at [121, 255] on div "All" at bounding box center [187, 264] width 206 height 22
click at [136, 264] on div "All" at bounding box center [187, 264] width 206 height 22
